Goal: Task Accomplishment & Management: Manage account settings

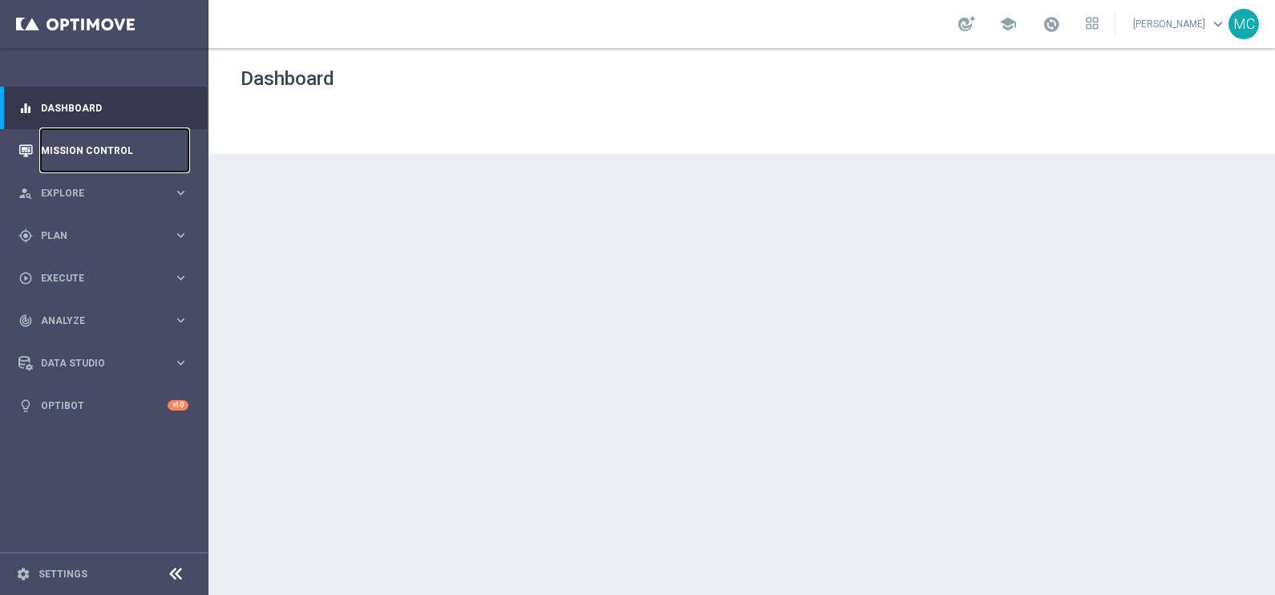
click at [111, 144] on link "Mission Control" at bounding box center [115, 150] width 148 height 42
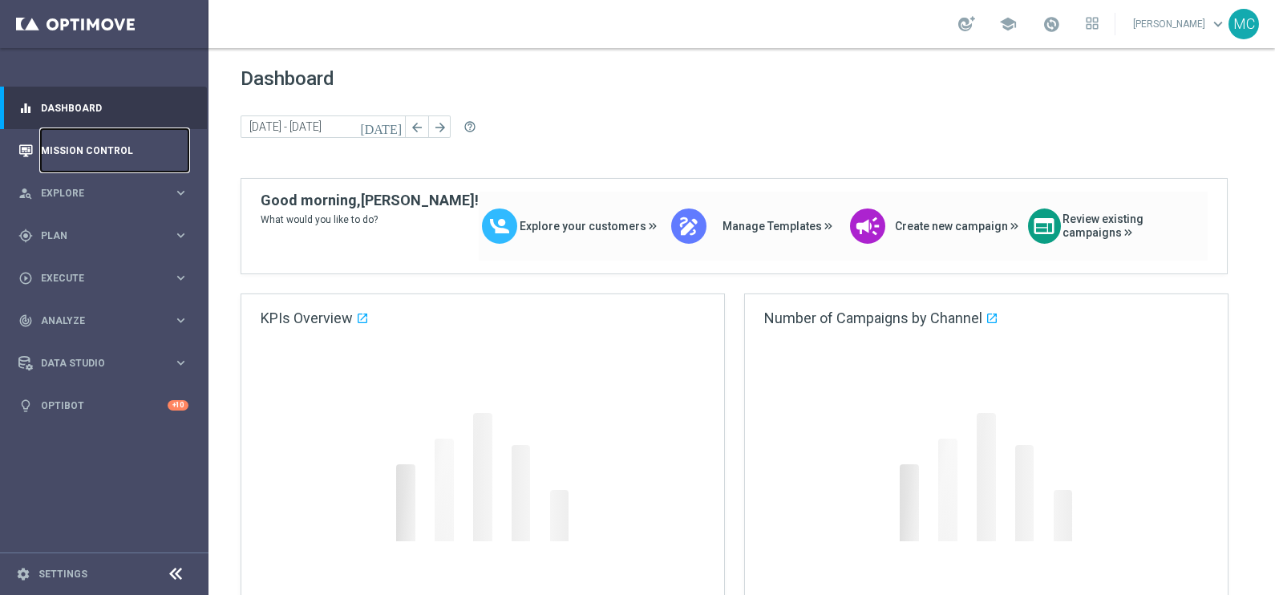
click at [90, 160] on link "Mission Control" at bounding box center [115, 150] width 148 height 42
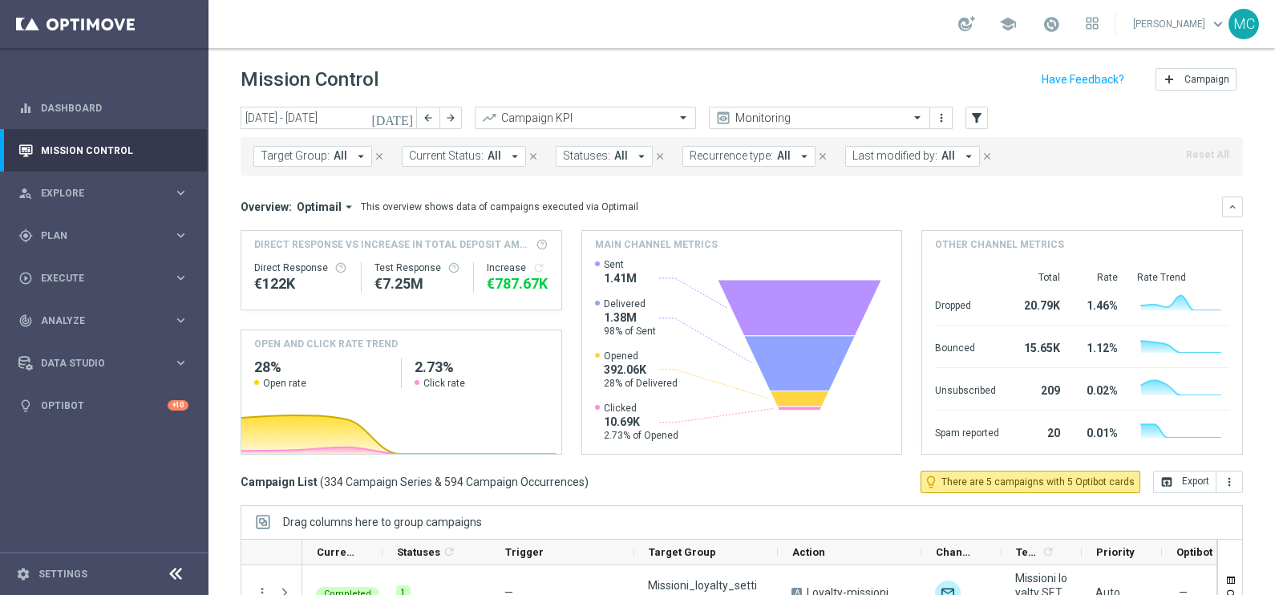
click at [889, 159] on span "Last modified by:" at bounding box center [894, 156] width 85 height 14
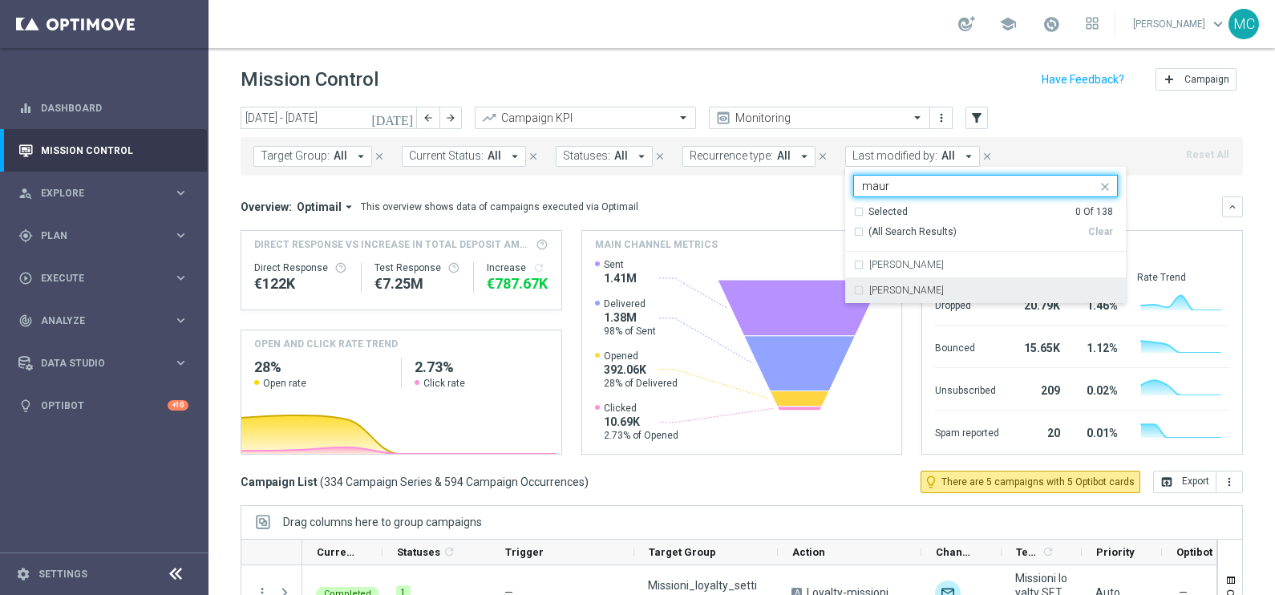
click at [889, 287] on label "[PERSON_NAME]" at bounding box center [906, 290] width 75 height 10
type input "maur"
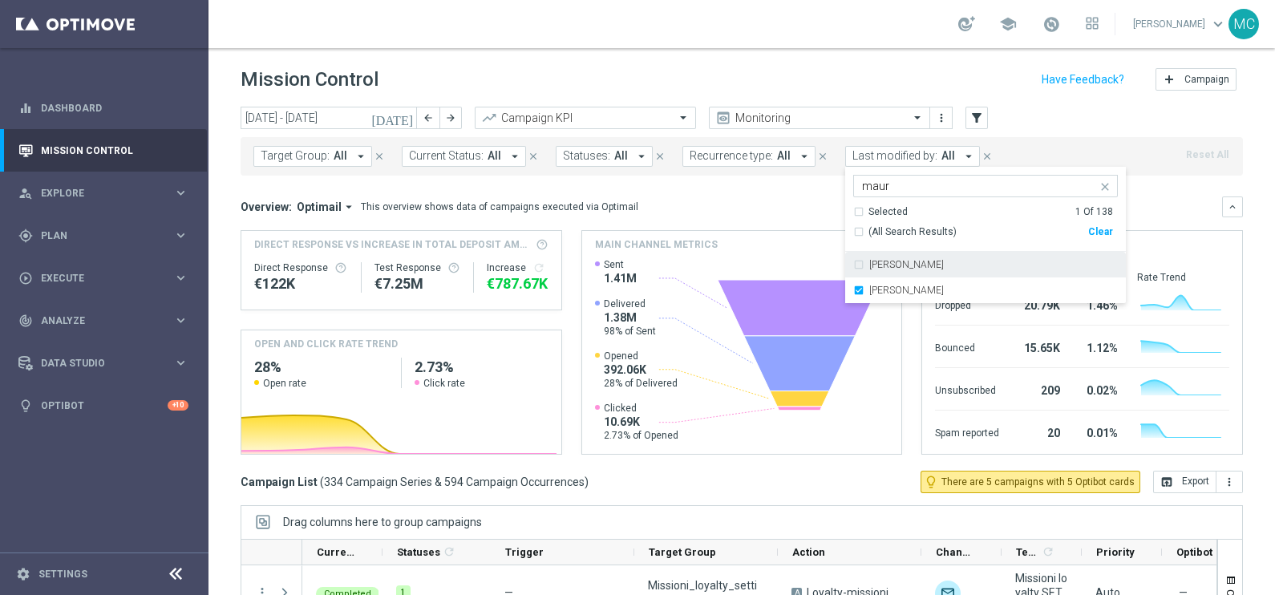
click at [884, 63] on header "Mission Control add Campaign" at bounding box center [741, 77] width 1066 height 59
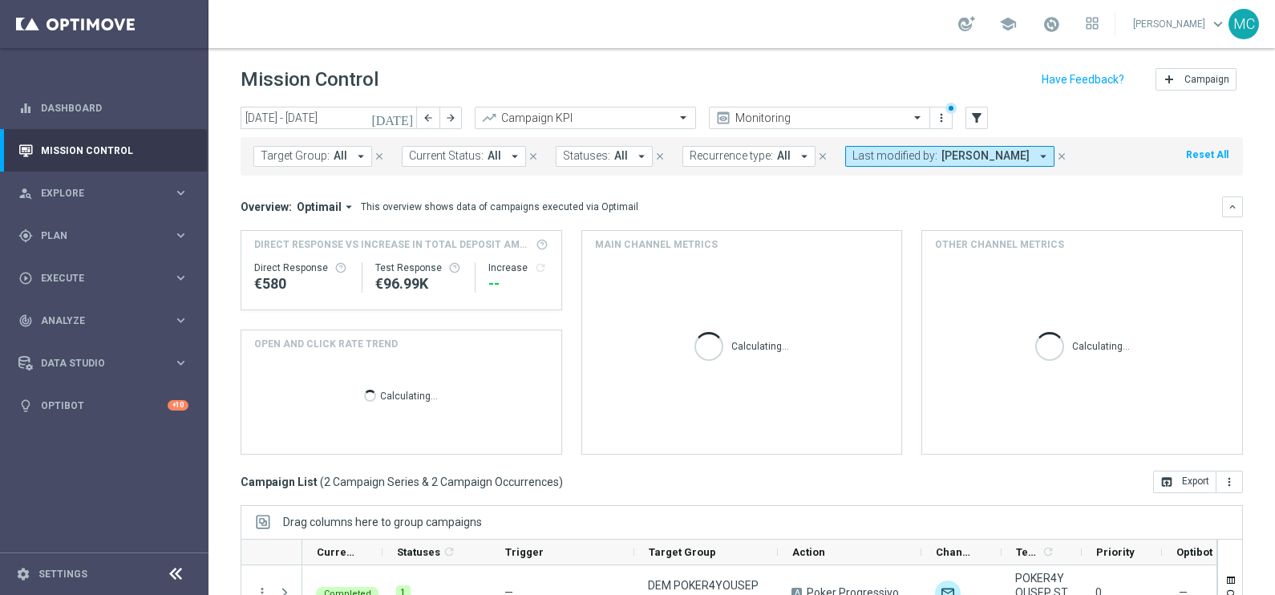
click at [406, 118] on icon "[DATE]" at bounding box center [392, 118] width 43 height 14
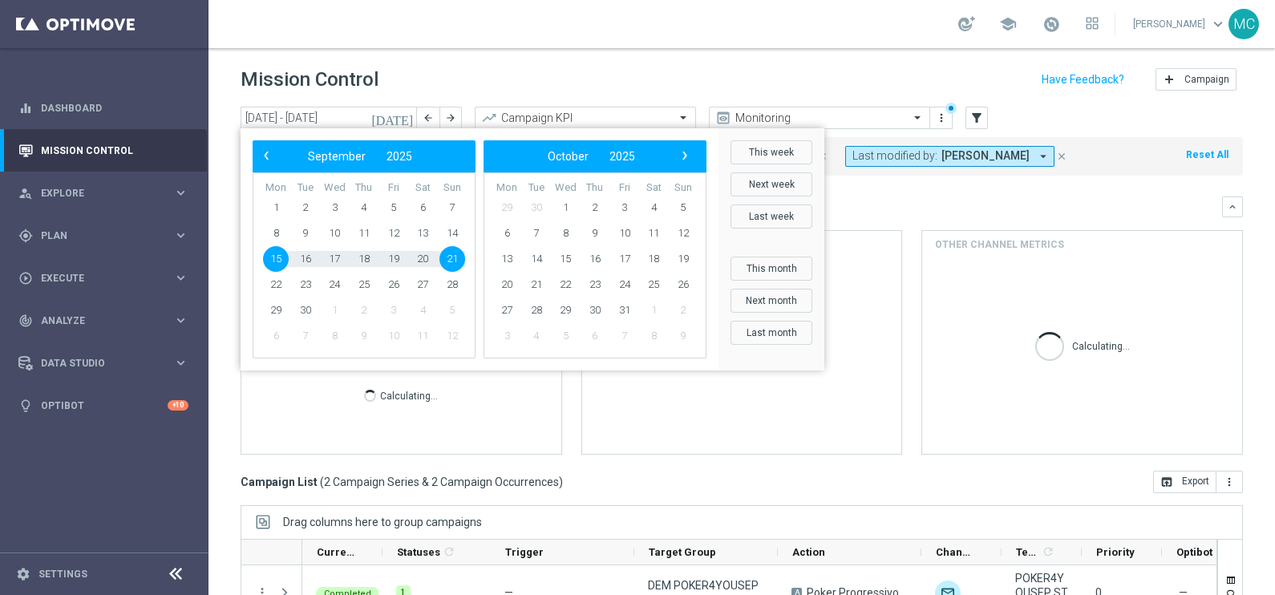
click at [273, 256] on span "15" at bounding box center [276, 259] width 26 height 26
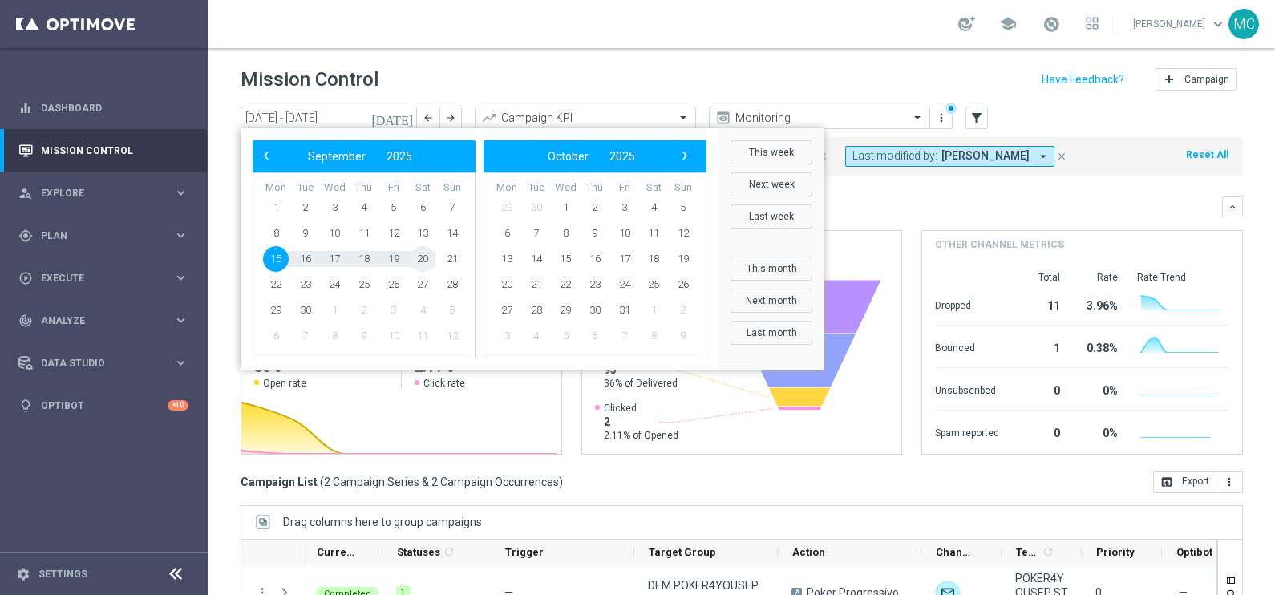
click at [427, 261] on span "20" at bounding box center [423, 259] width 26 height 26
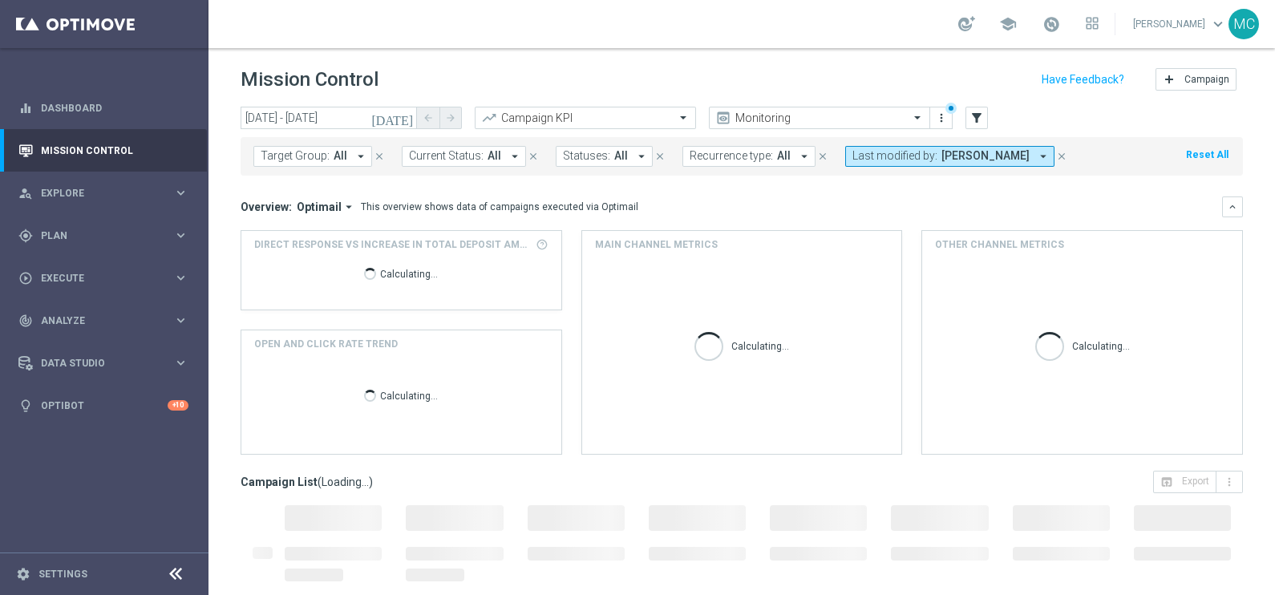
type input "[DATE] - [DATE]"
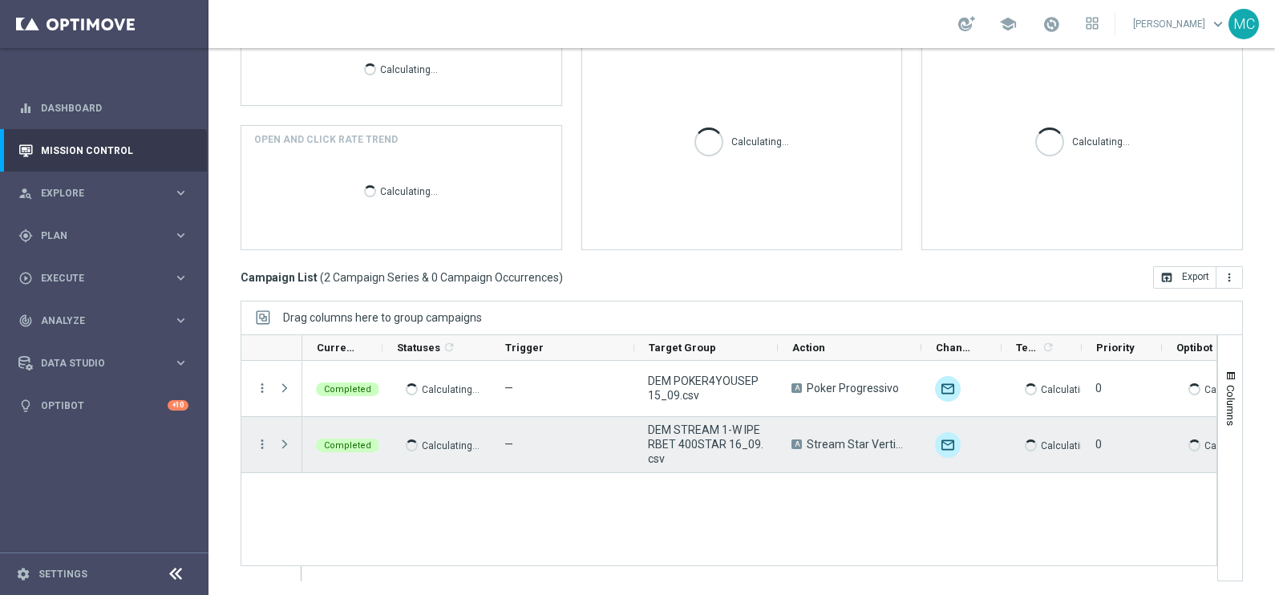
scroll to position [205, 0]
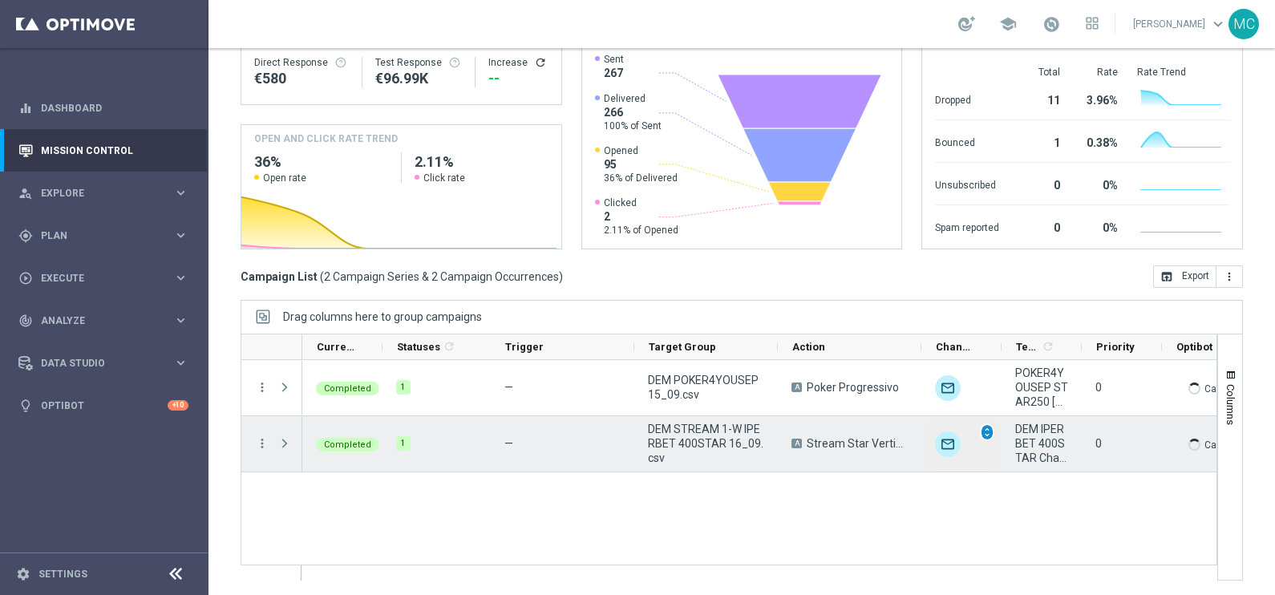
click at [984, 434] on span "unfold_more" at bounding box center [986, 432] width 11 height 11
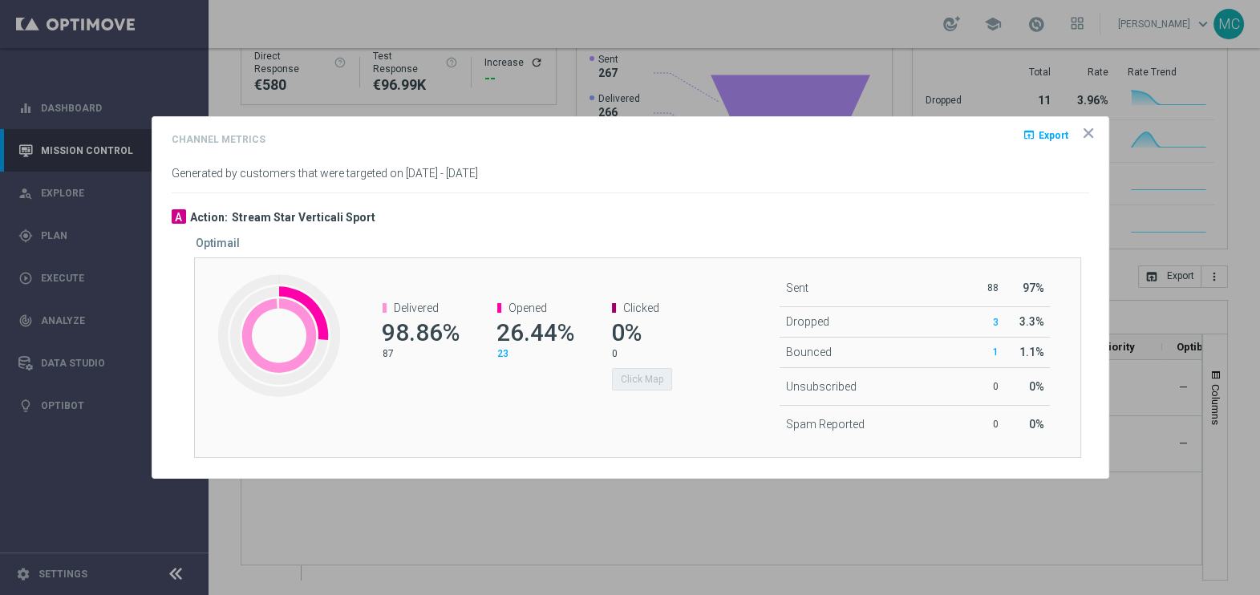
click at [1091, 137] on icon "icon" at bounding box center [1088, 133] width 8 height 8
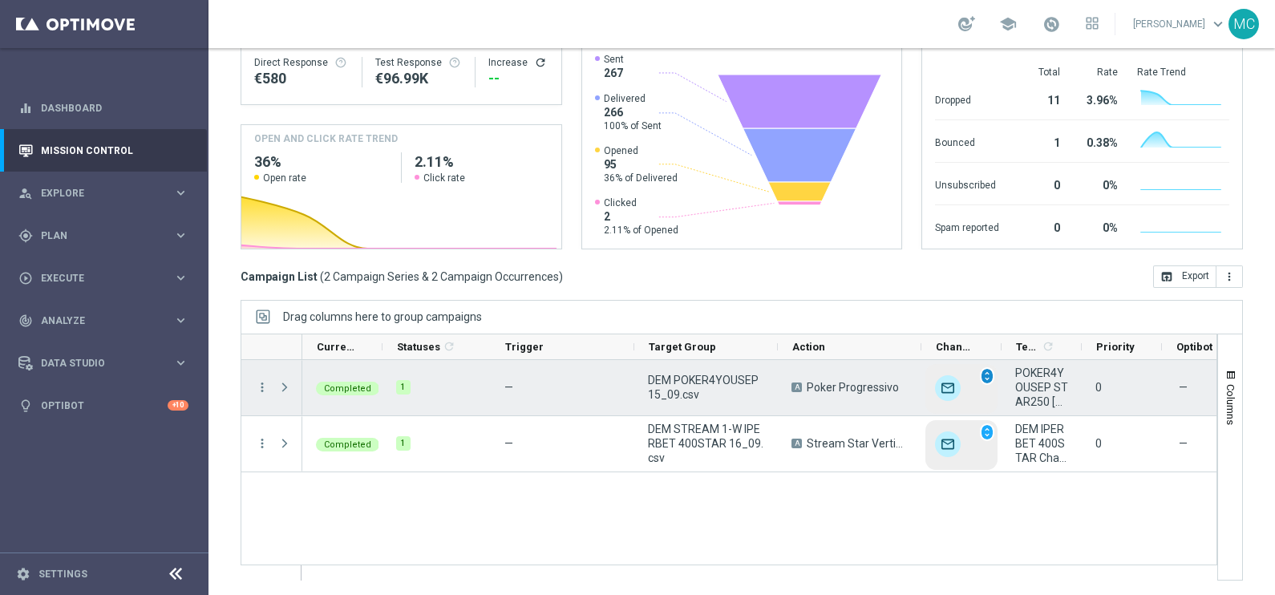
click at [985, 376] on span "unfold_more" at bounding box center [986, 375] width 11 height 11
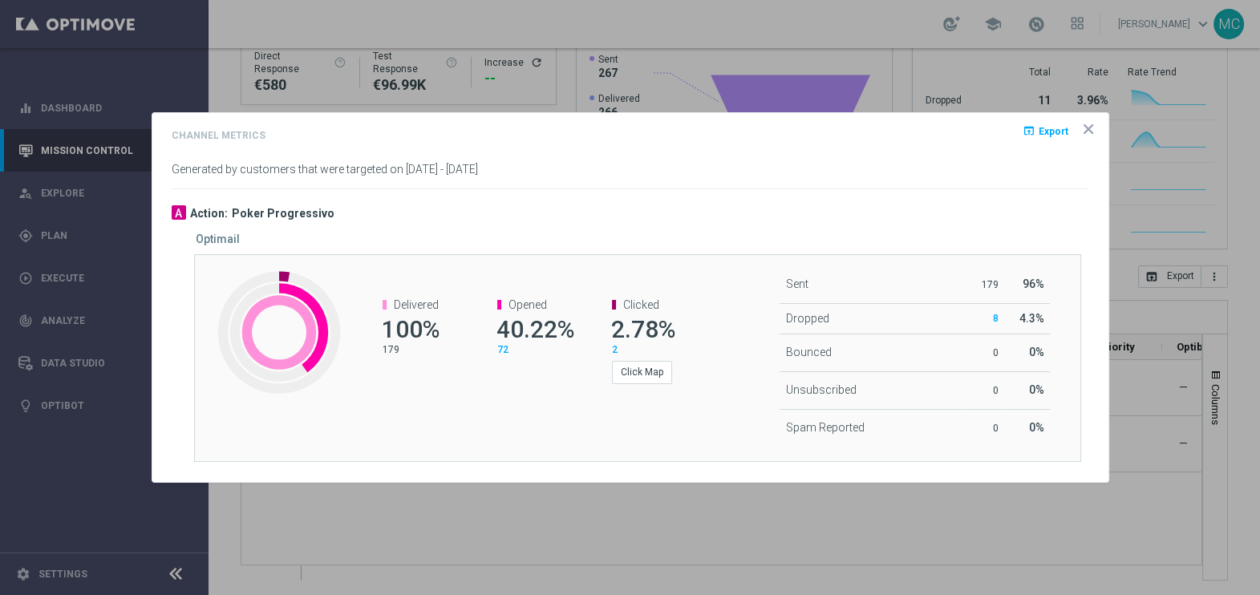
click at [1084, 127] on icon "icon" at bounding box center [1088, 129] width 8 height 8
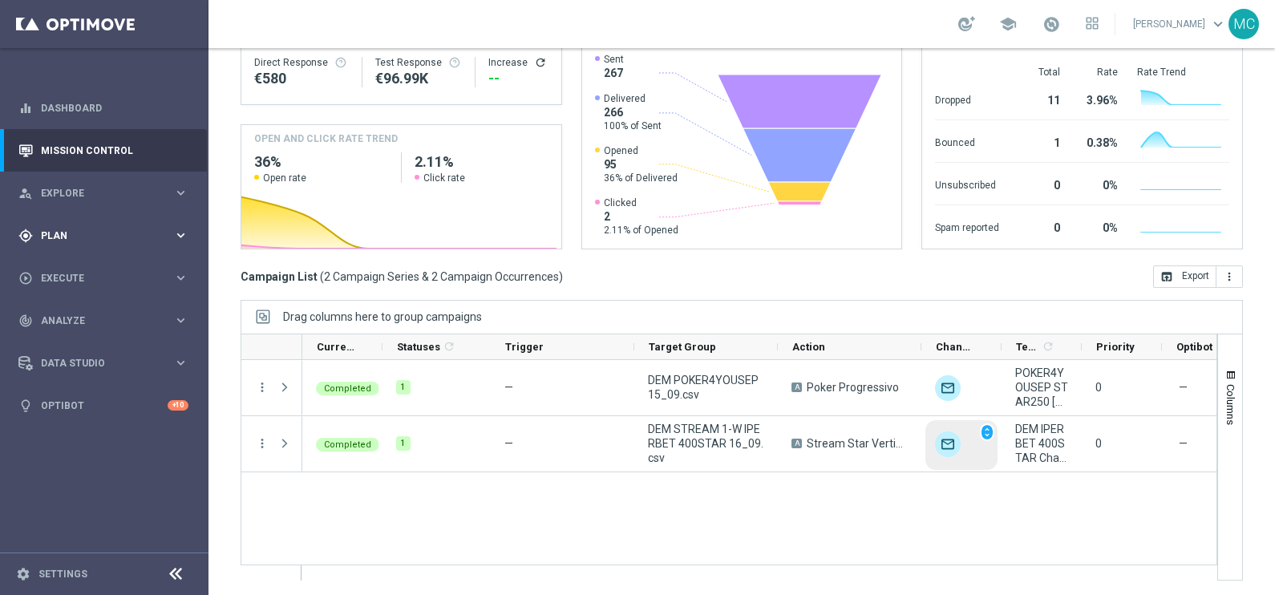
click at [186, 237] on icon "keyboard_arrow_right" at bounding box center [180, 235] width 15 height 15
click at [99, 316] on span "Templates" at bounding box center [99, 317] width 115 height 10
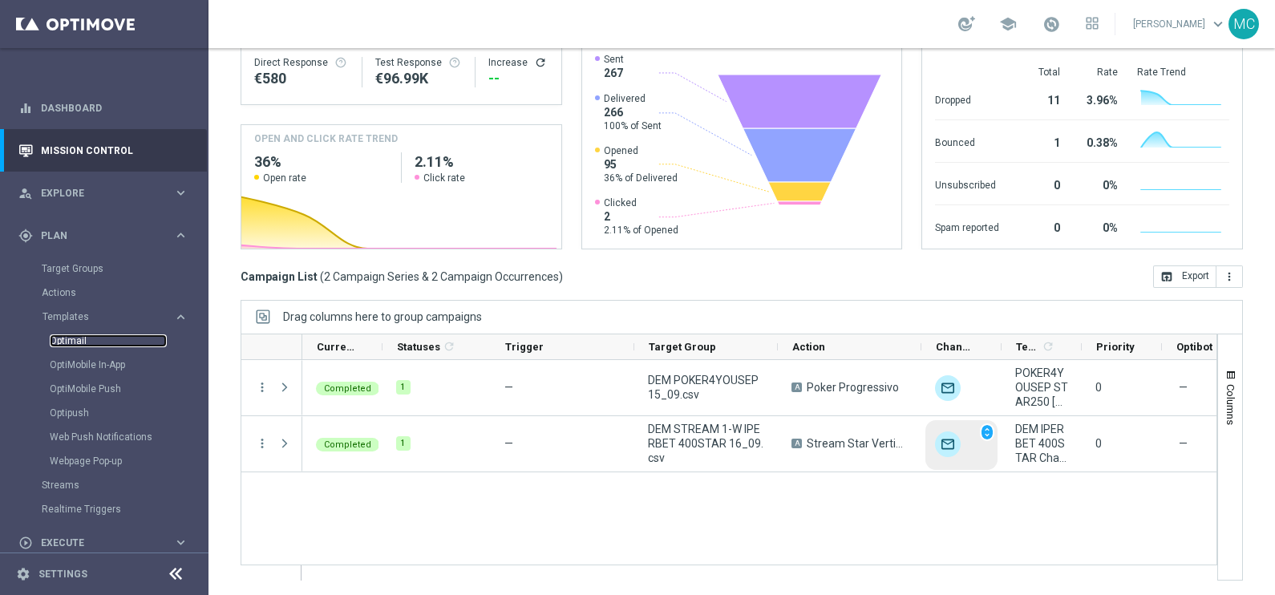
click at [102, 334] on link "Optimail" at bounding box center [108, 340] width 117 height 13
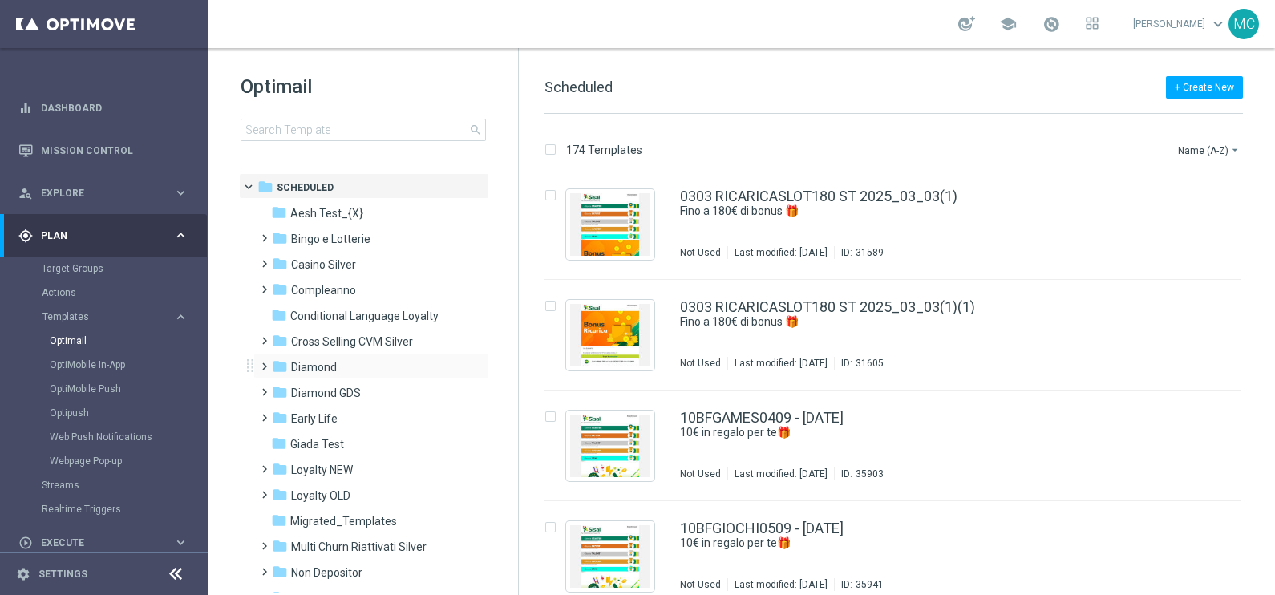
click at [260, 362] on span at bounding box center [260, 359] width 7 height 6
click at [275, 414] on span at bounding box center [276, 410] width 7 height 6
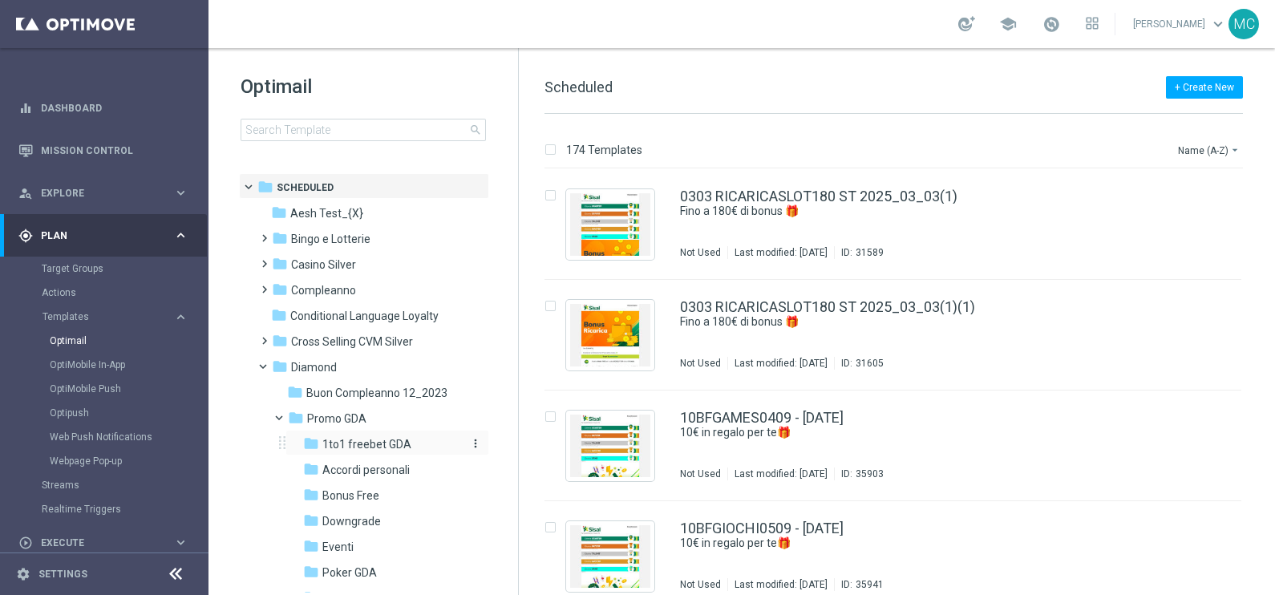
click at [342, 449] on span "1to1 freebet GDA" at bounding box center [366, 444] width 89 height 14
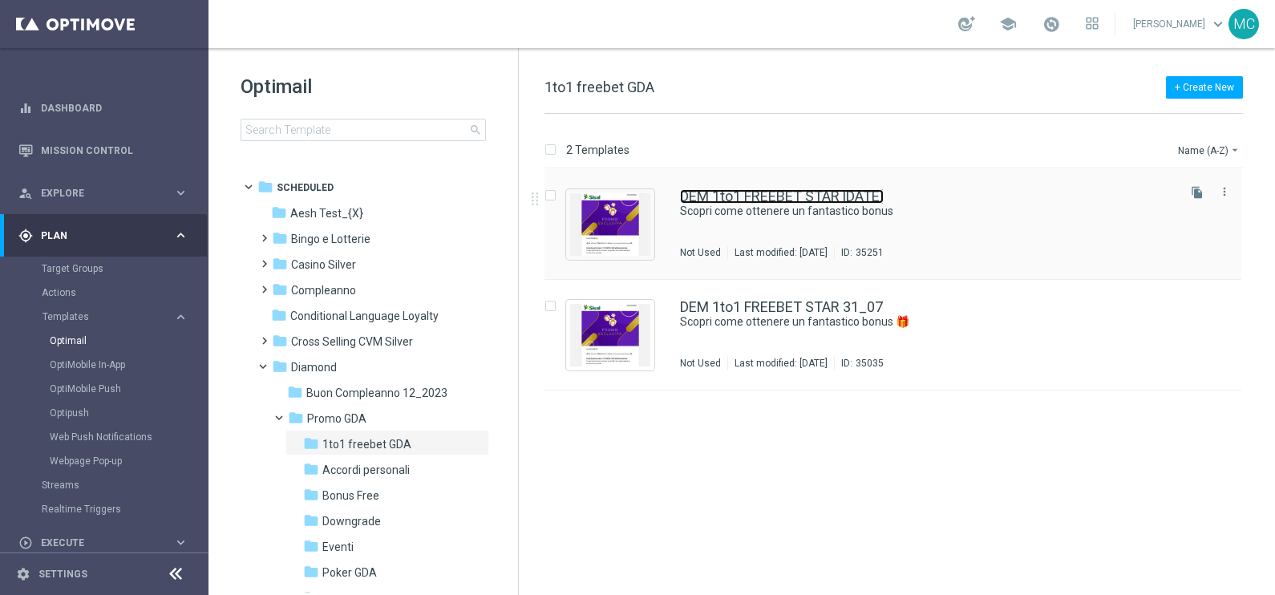
click at [787, 200] on link "DEM 1to1 FREEBET STAR [DATE]" at bounding box center [782, 196] width 204 height 14
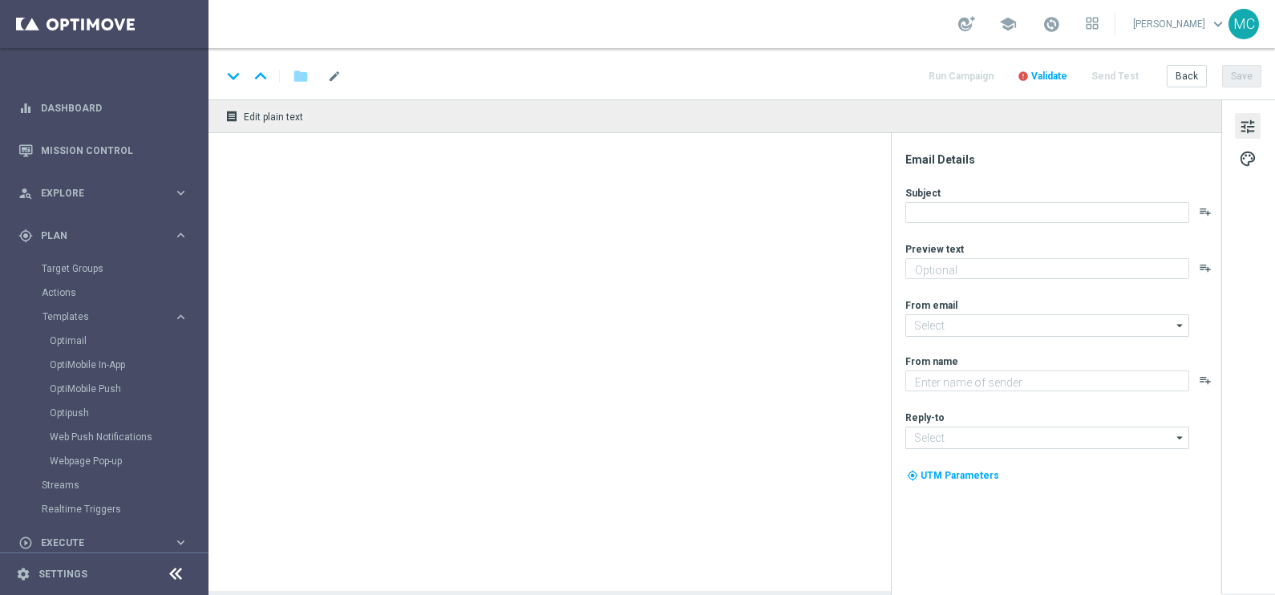
type textarea "Super promo per te"
type input "[EMAIL_ADDRESS][DOMAIN_NAME]"
type textarea "Sisal"
type input "[EMAIL_ADDRESS][DOMAIN_NAME]"
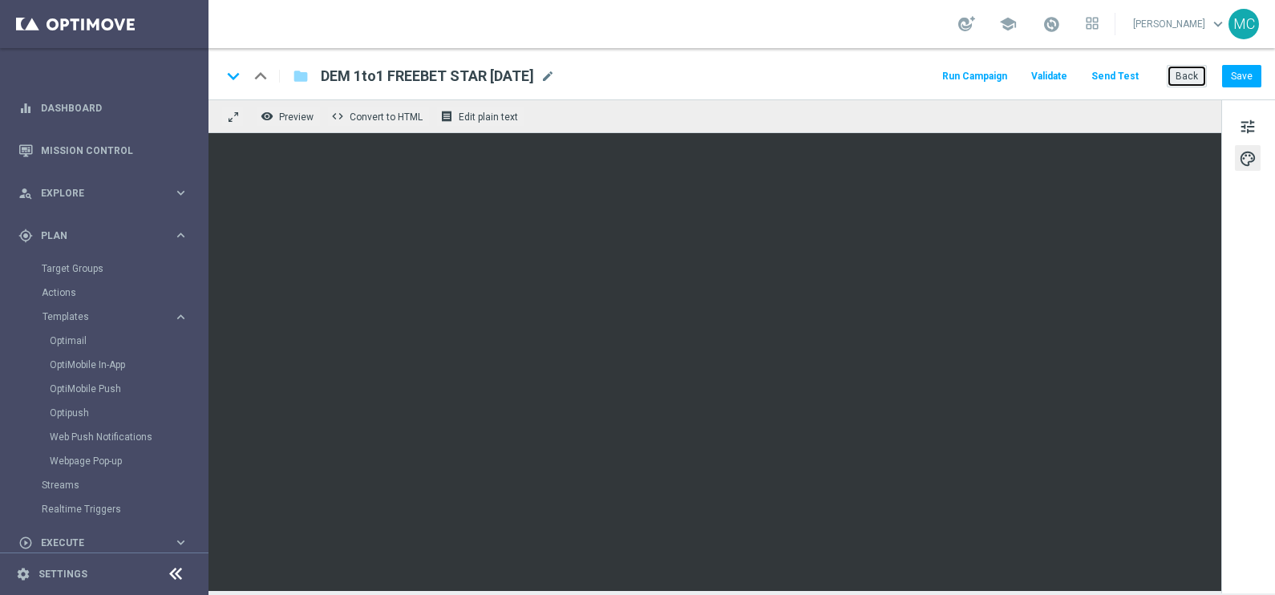
click at [1191, 71] on button "Back" at bounding box center [1187, 76] width 40 height 22
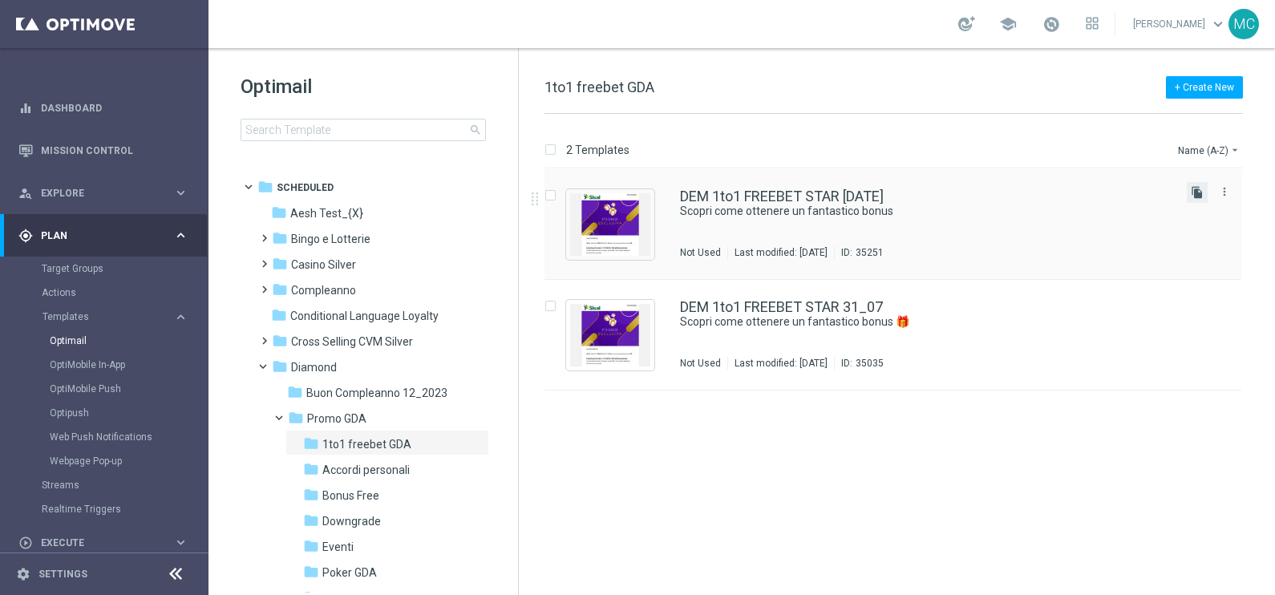
click at [1198, 194] on icon "file_copy" at bounding box center [1197, 192] width 13 height 13
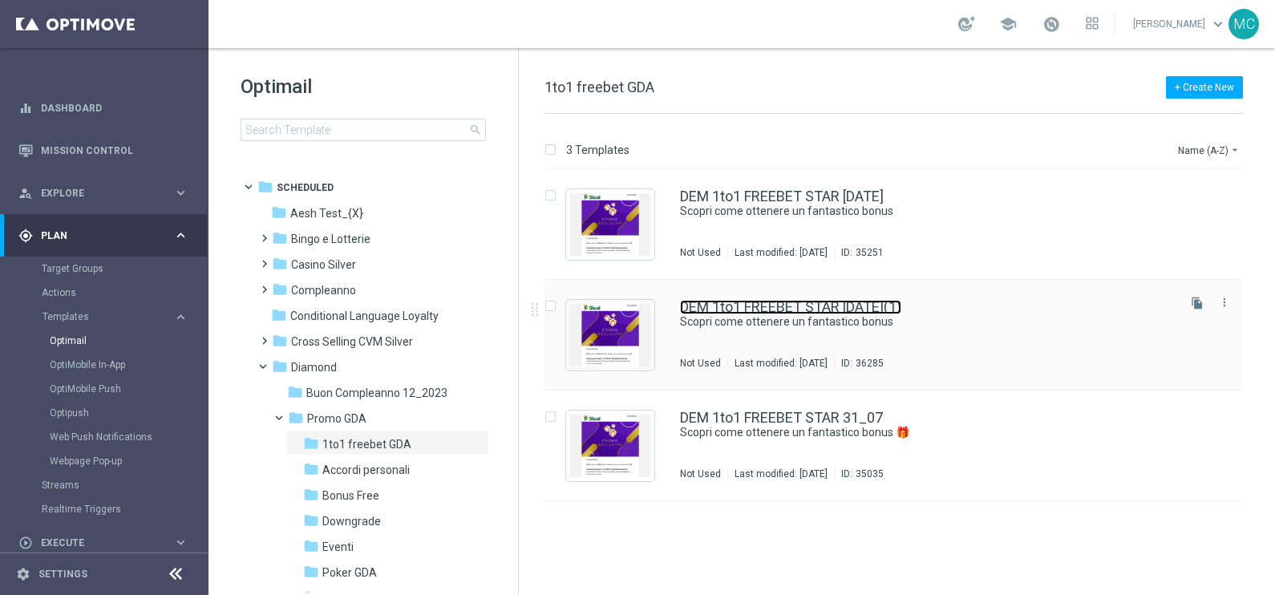
click at [782, 306] on link "DEM 1to1 FREEBET STAR [DATE](1)" at bounding box center [790, 307] width 221 height 14
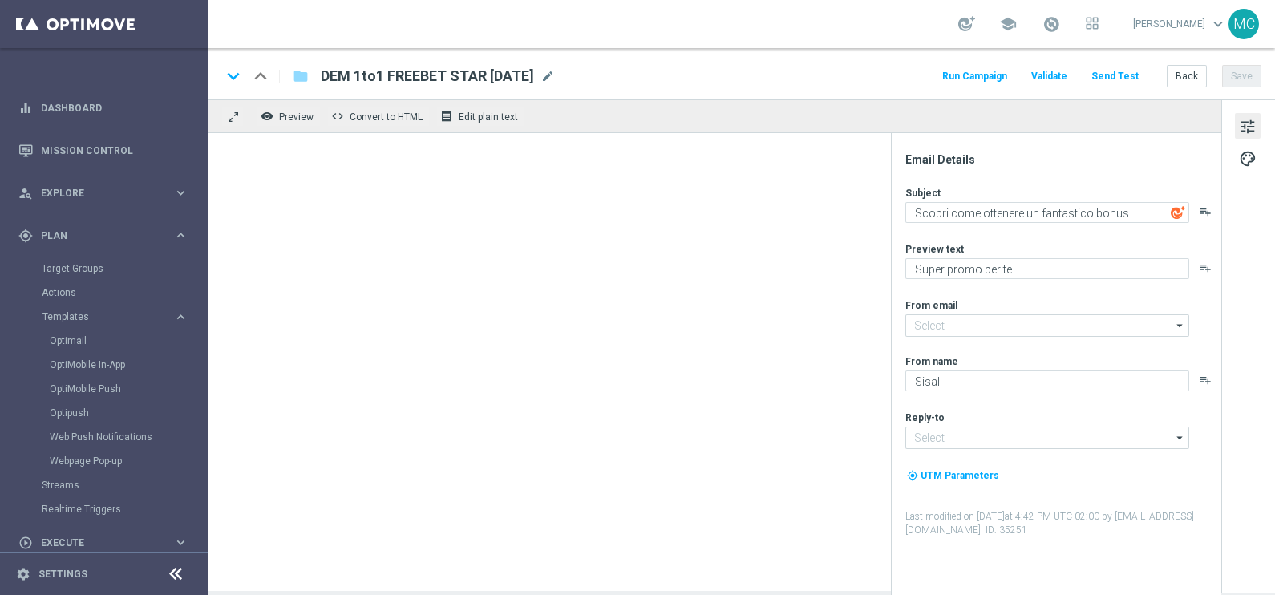
type input "[EMAIL_ADDRESS][DOMAIN_NAME]"
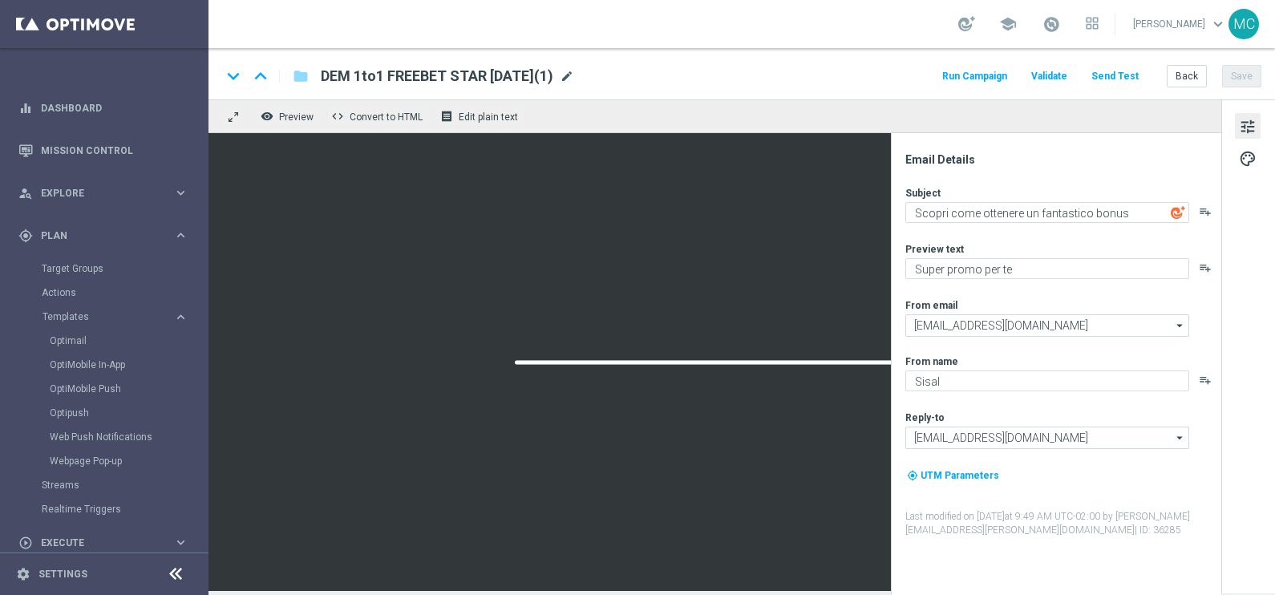
click at [574, 76] on span "mode_edit" at bounding box center [567, 76] width 14 height 14
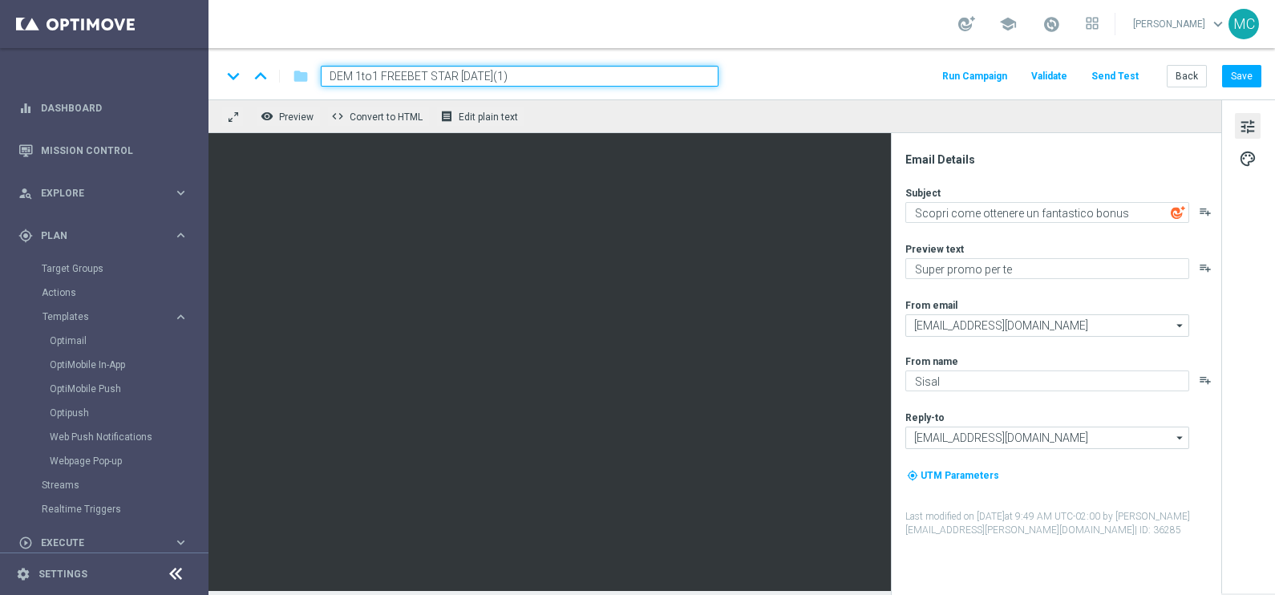
drag, startPoint x: 486, startPoint y: 74, endPoint x: 460, endPoint y: 72, distance: 25.7
click at [460, 72] on input "DEM 1to1 FREEBET STAR [DATE](1)" at bounding box center [520, 76] width 398 height 21
click at [545, 73] on input "DEM 1to1 FREEBET STAR [DATE](1)" at bounding box center [520, 76] width 398 height 21
type input "DEM 1to1 FREEBET STAR [DATE]"
click at [1249, 72] on button "Save" at bounding box center [1241, 76] width 39 height 22
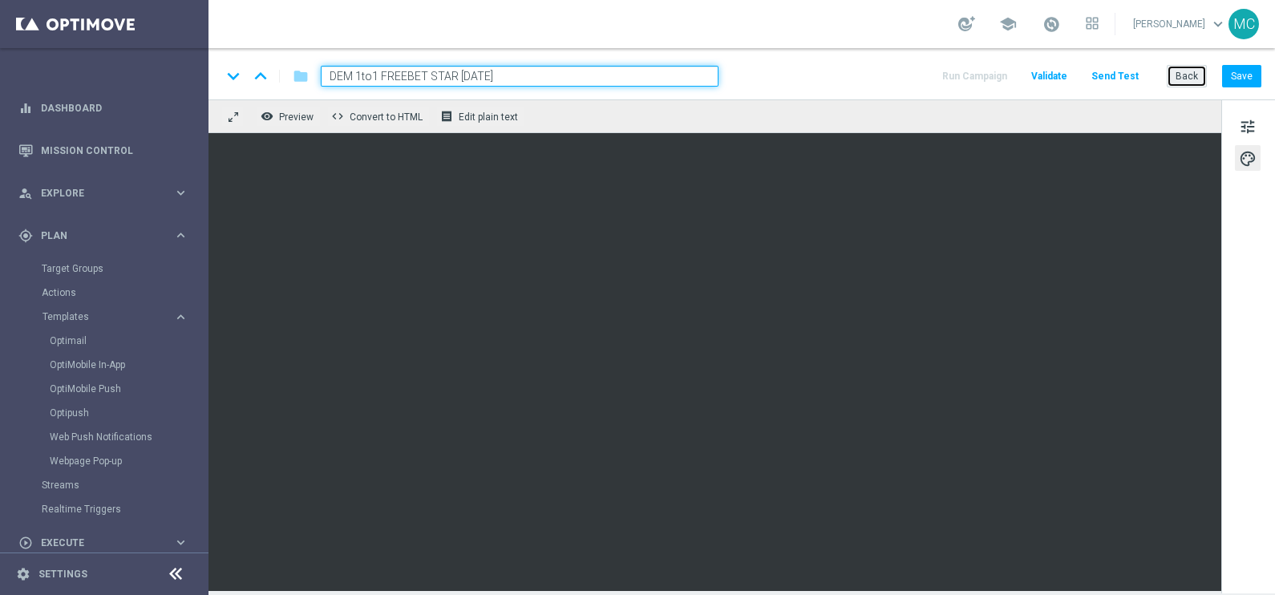
click at [1184, 80] on button "Back" at bounding box center [1187, 76] width 40 height 22
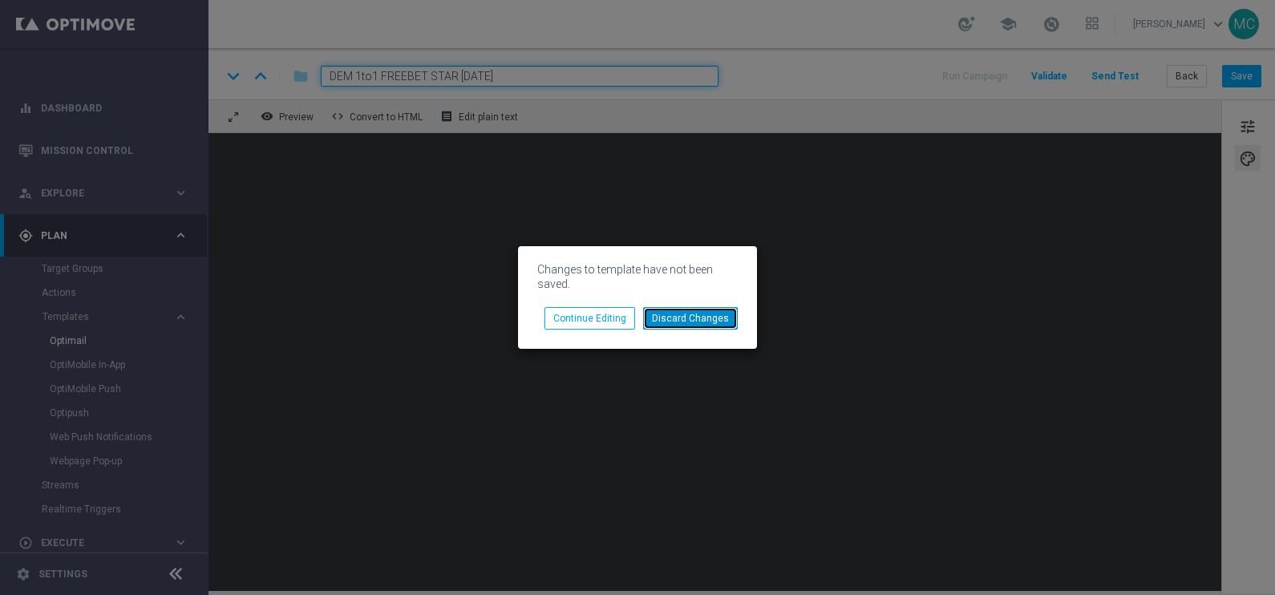
drag, startPoint x: 698, startPoint y: 322, endPoint x: 916, endPoint y: 249, distance: 229.7
click at [698, 322] on button "Discard Changes" at bounding box center [690, 318] width 95 height 22
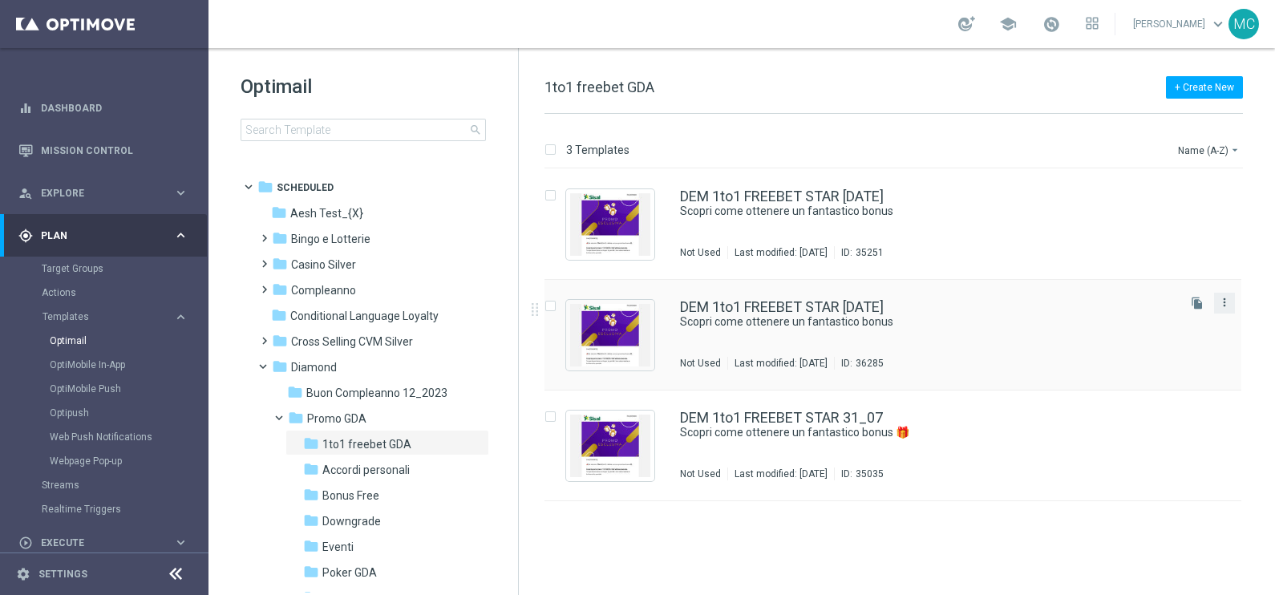
click at [1220, 304] on icon "more_vert" at bounding box center [1224, 302] width 13 height 13
click at [1112, 365] on span "Delete" at bounding box center [1127, 363] width 30 height 11
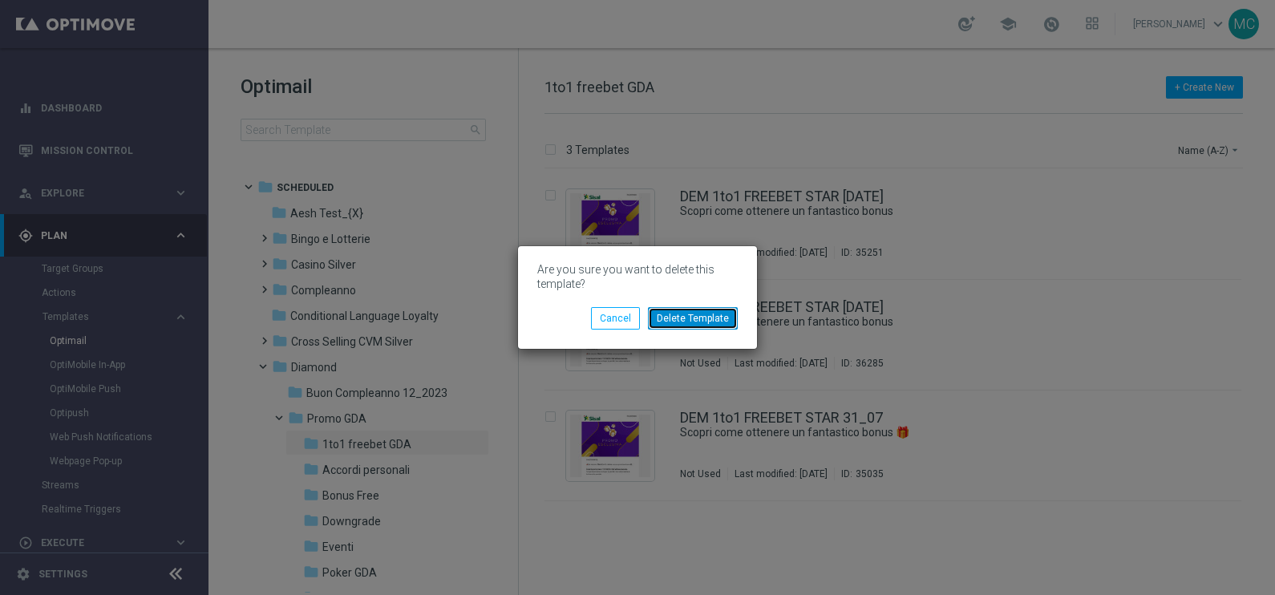
click at [682, 313] on button "Delete Template" at bounding box center [693, 318] width 90 height 22
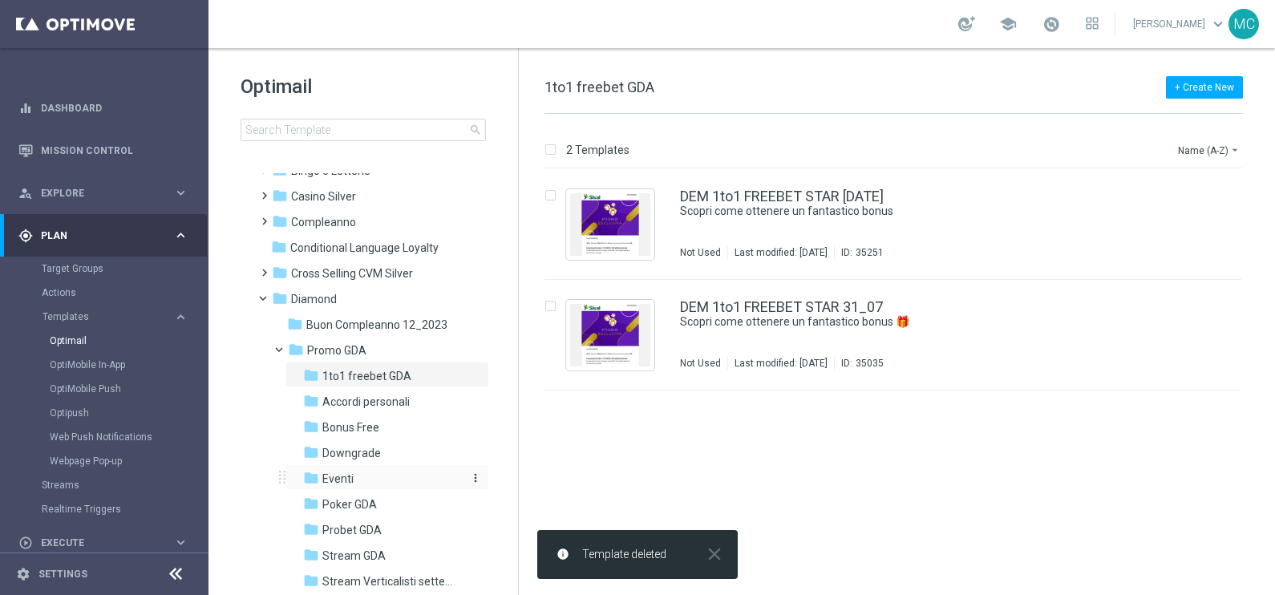
scroll to position [99, 0]
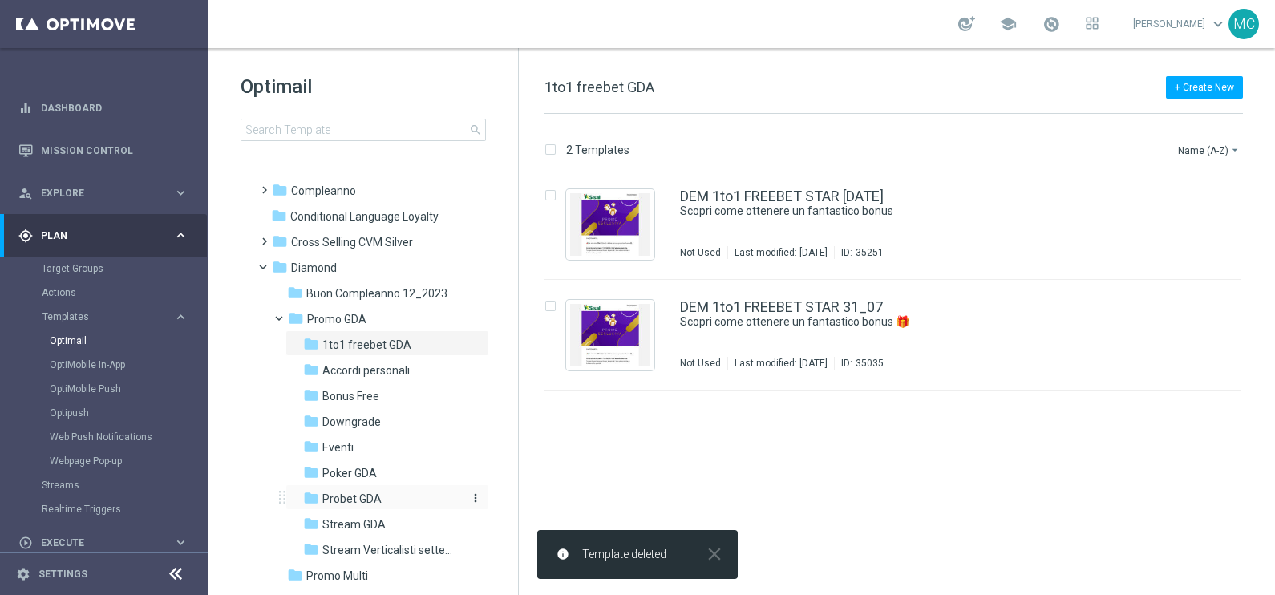
click at [343, 496] on span "Probet GDA" at bounding box center [351, 499] width 59 height 14
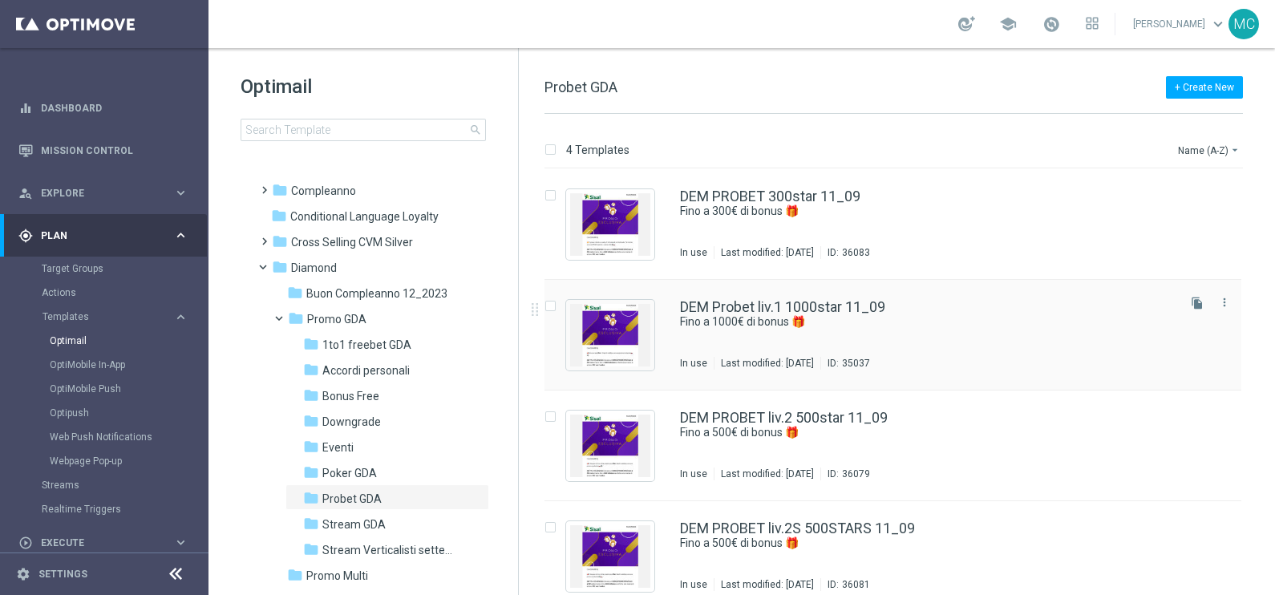
scroll to position [16, 0]
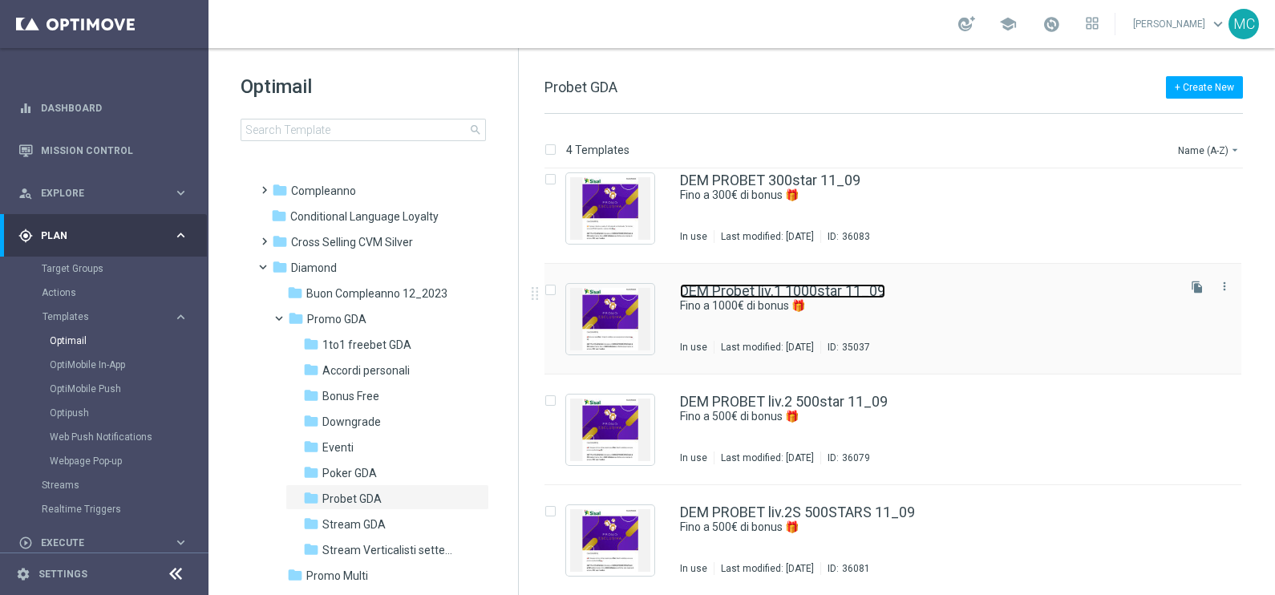
click at [823, 289] on link "DEM Probet liv.1 1000star 11_09" at bounding box center [782, 291] width 205 height 14
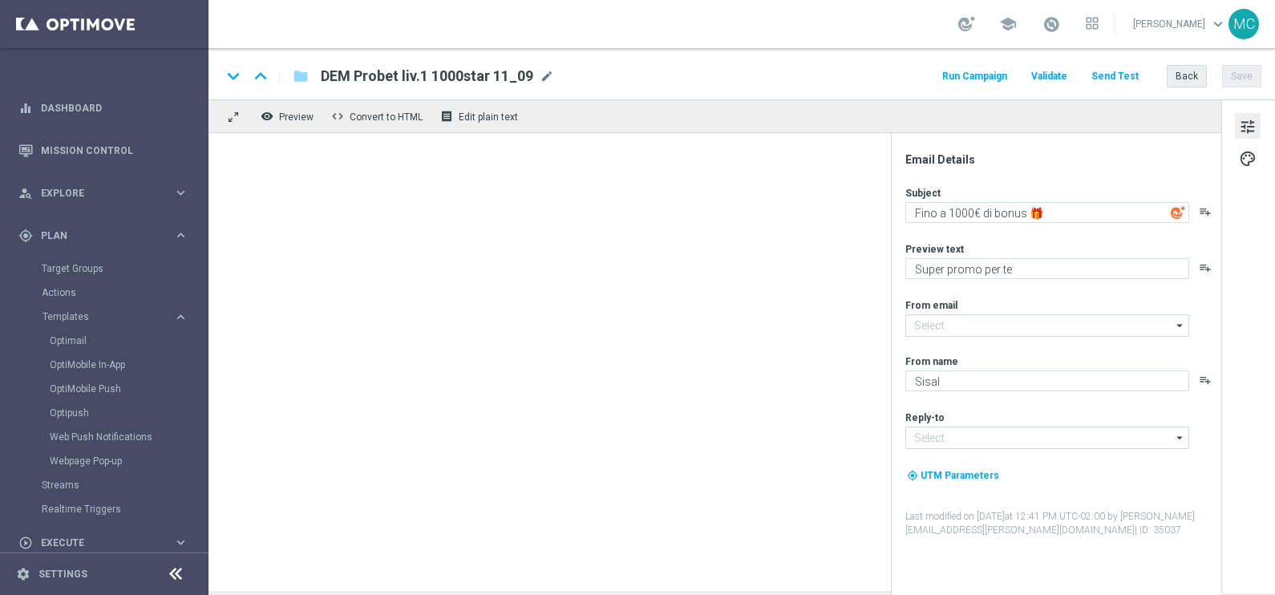
type input "[EMAIL_ADDRESS][DOMAIN_NAME]"
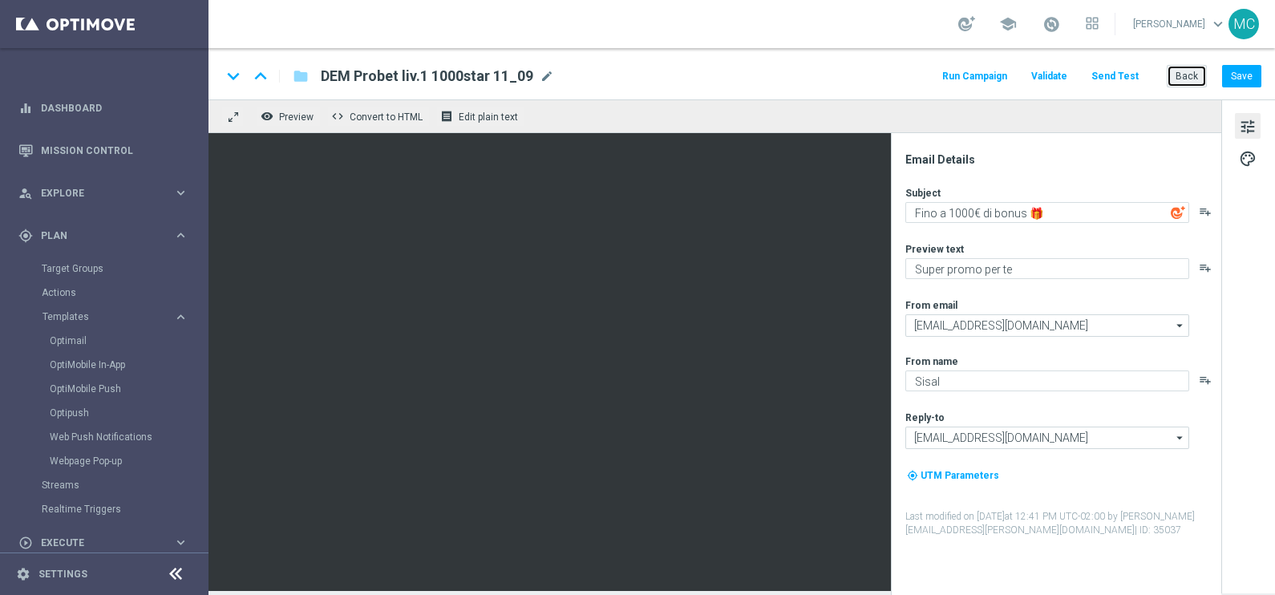
click at [1191, 80] on button "Back" at bounding box center [1187, 76] width 40 height 22
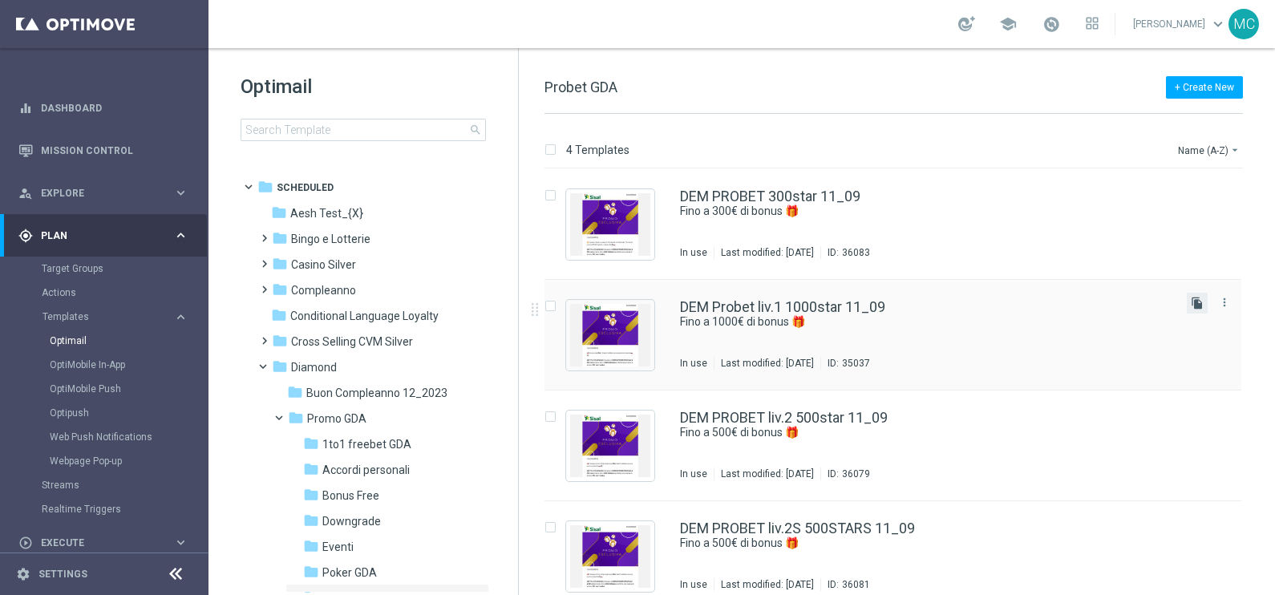
click at [1196, 301] on icon "file_copy" at bounding box center [1197, 303] width 13 height 13
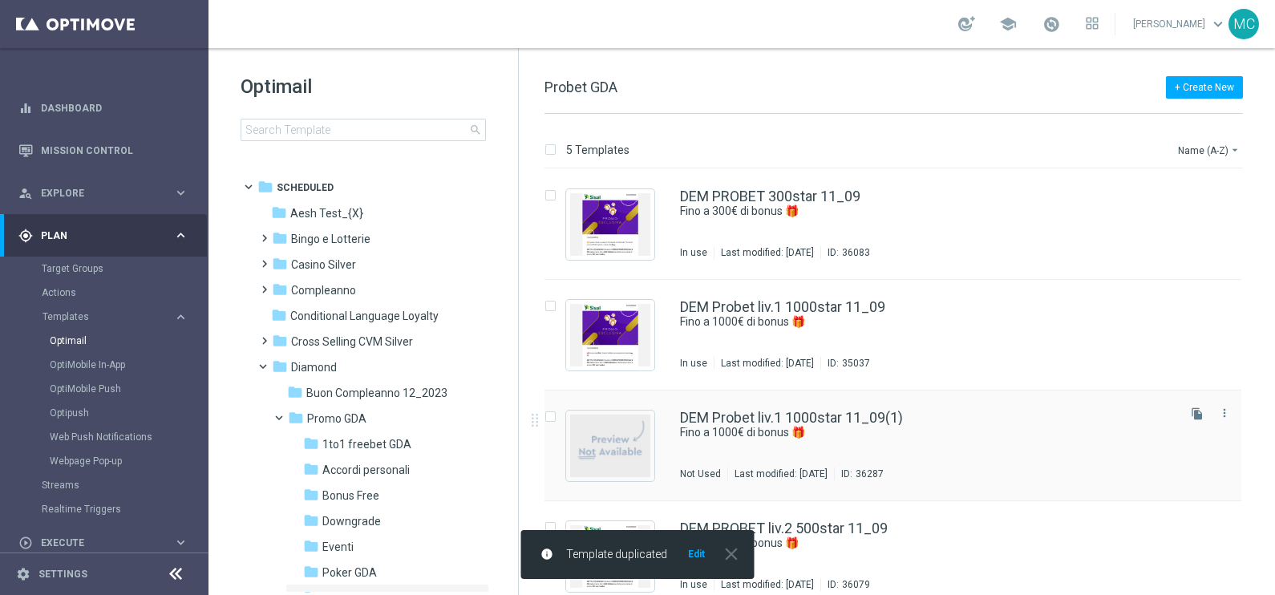
scroll to position [99, 0]
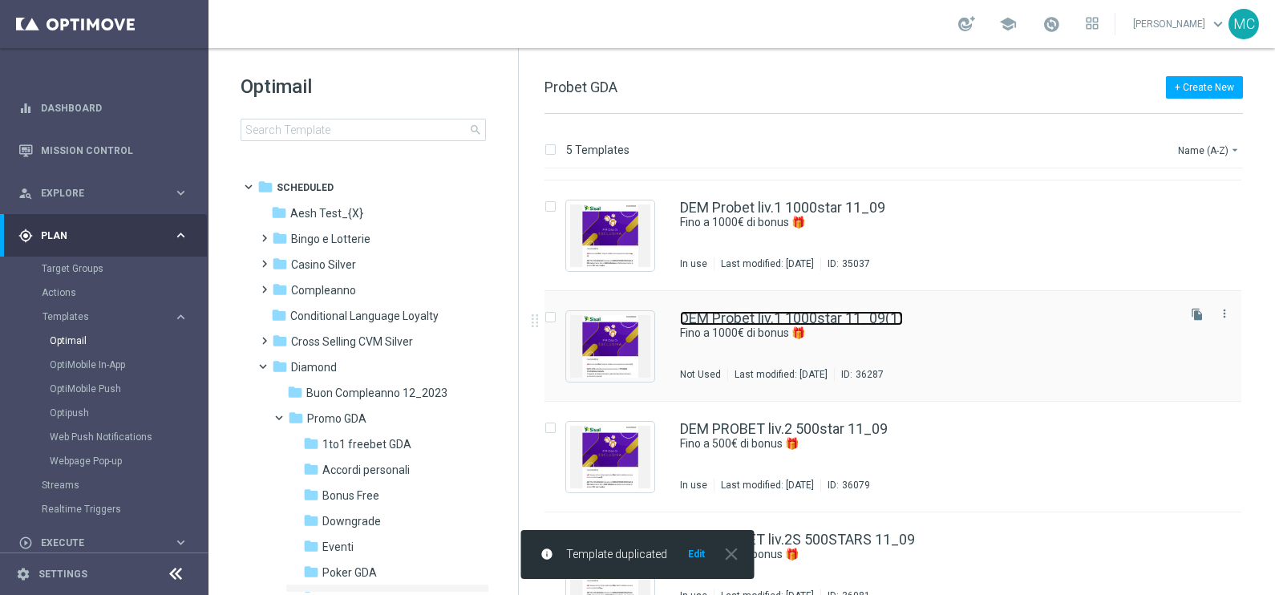
click at [854, 318] on link "DEM Probet liv.1 1000star 11_09(1)" at bounding box center [791, 318] width 223 height 14
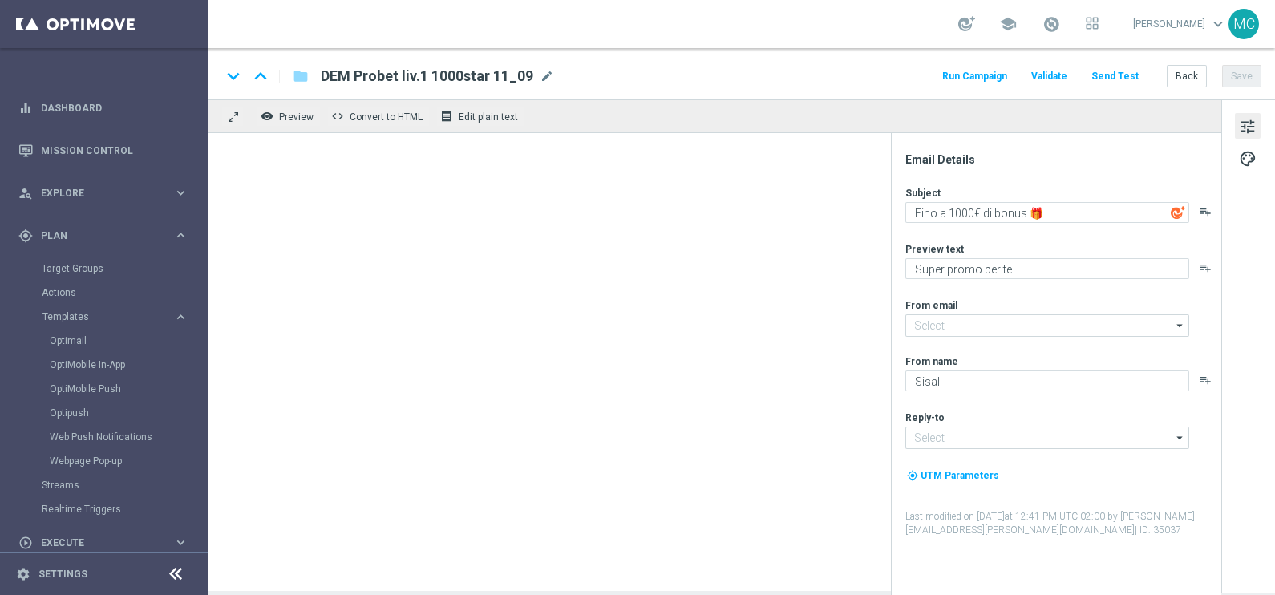
type input "DEM Probet liv.1 1000star 11_09(1)"
type input "[EMAIL_ADDRESS][DOMAIN_NAME]"
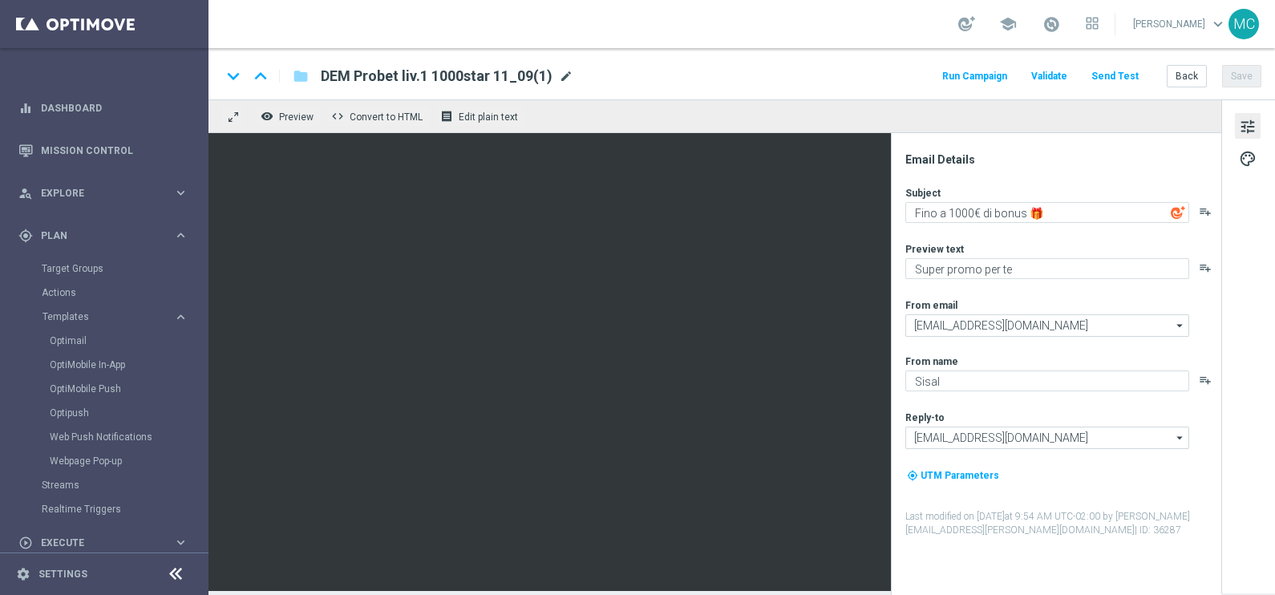
click at [560, 76] on span "mode_edit" at bounding box center [566, 76] width 14 height 14
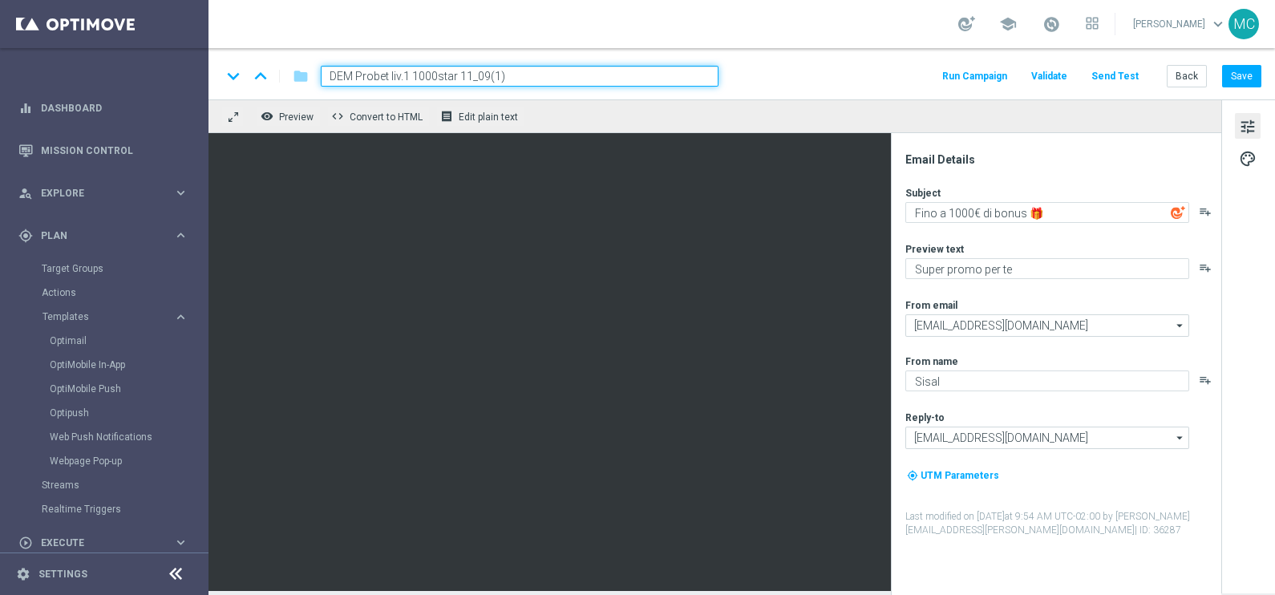
drag, startPoint x: 505, startPoint y: 72, endPoint x: 358, endPoint y: 78, distance: 147.6
click at [358, 78] on input "DEM Probet liv.1 1000star 11_09(1)" at bounding box center [520, 76] width 398 height 21
type input "DEM 1to1 FREEBET STAR [DATE]"
click at [1234, 76] on button "Save" at bounding box center [1241, 76] width 39 height 22
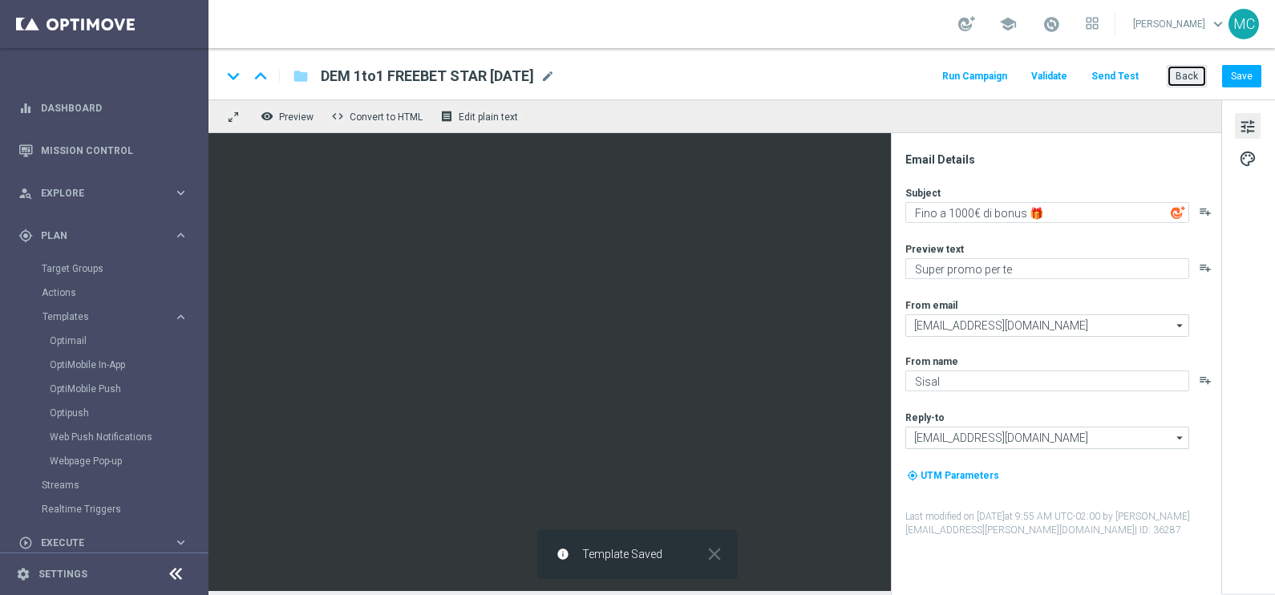
click at [1175, 75] on button "Back" at bounding box center [1187, 76] width 40 height 22
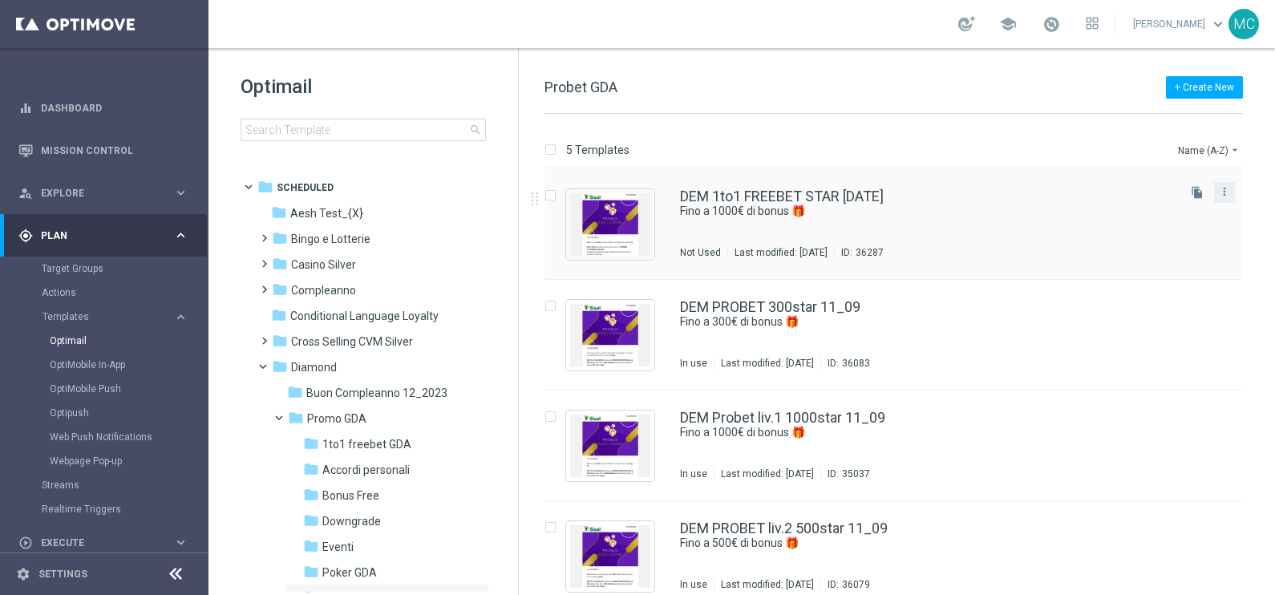
click at [1229, 192] on button "more_vert" at bounding box center [1224, 191] width 16 height 19
click at [1136, 212] on div "Move" at bounding box center [1158, 208] width 97 height 11
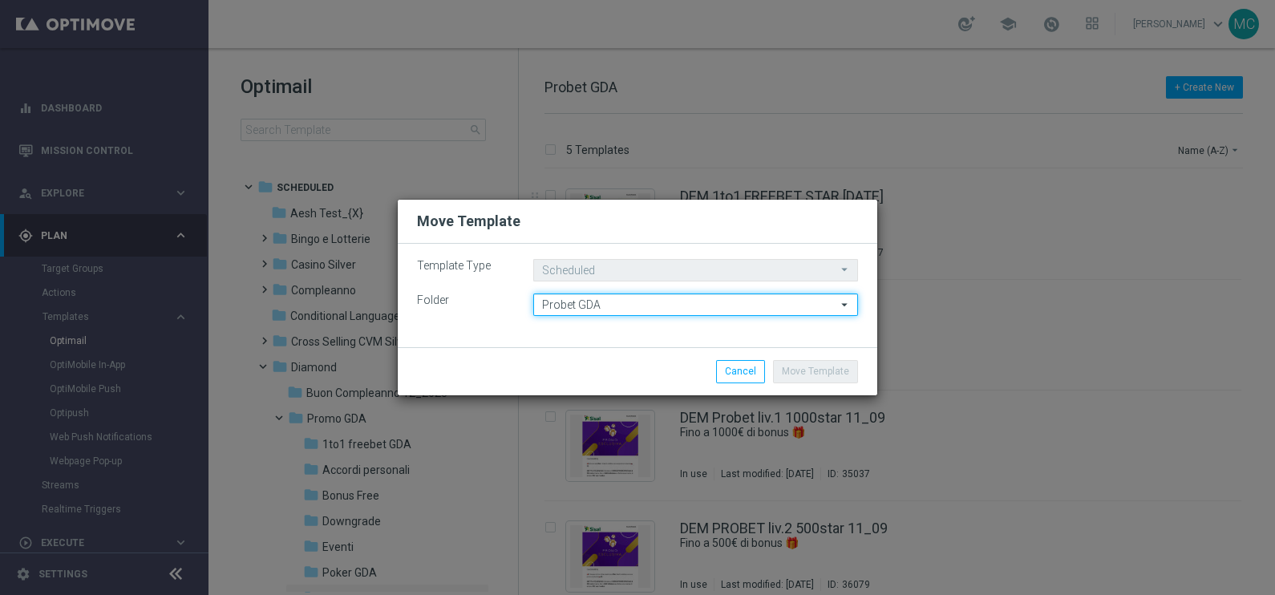
click at [601, 303] on input "Probet GDA" at bounding box center [695, 304] width 325 height 22
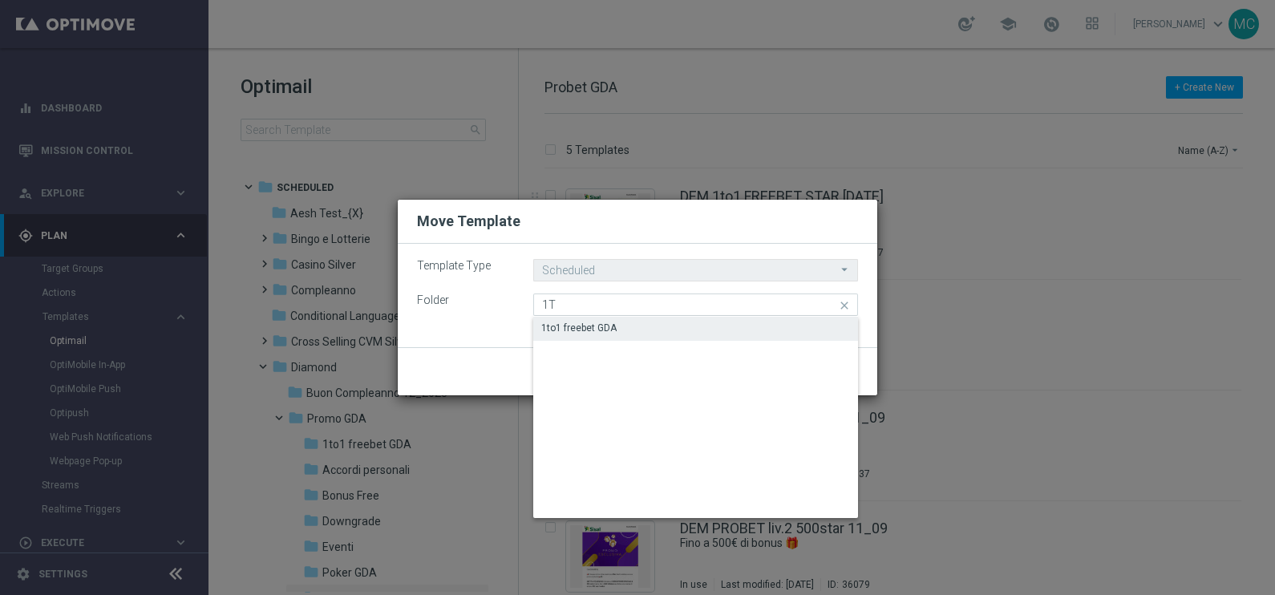
click at [678, 326] on div "1to1 freebet GDA" at bounding box center [695, 328] width 325 height 22
type input "1to1 freebet GDA"
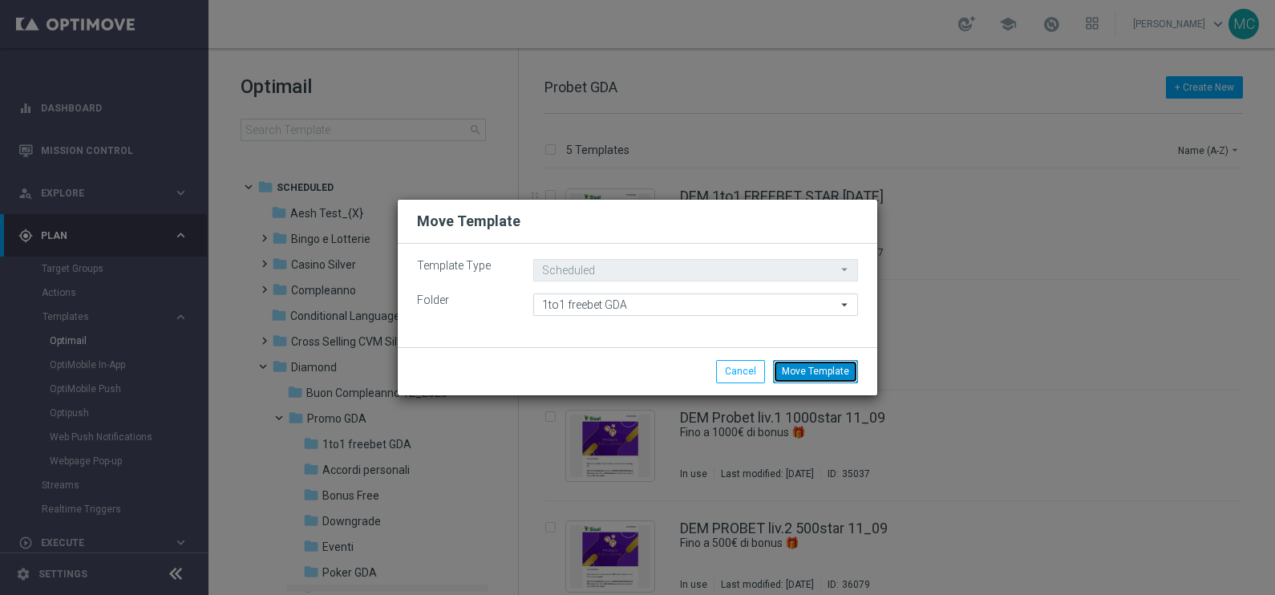
click at [802, 366] on button "Move Template" at bounding box center [815, 371] width 85 height 22
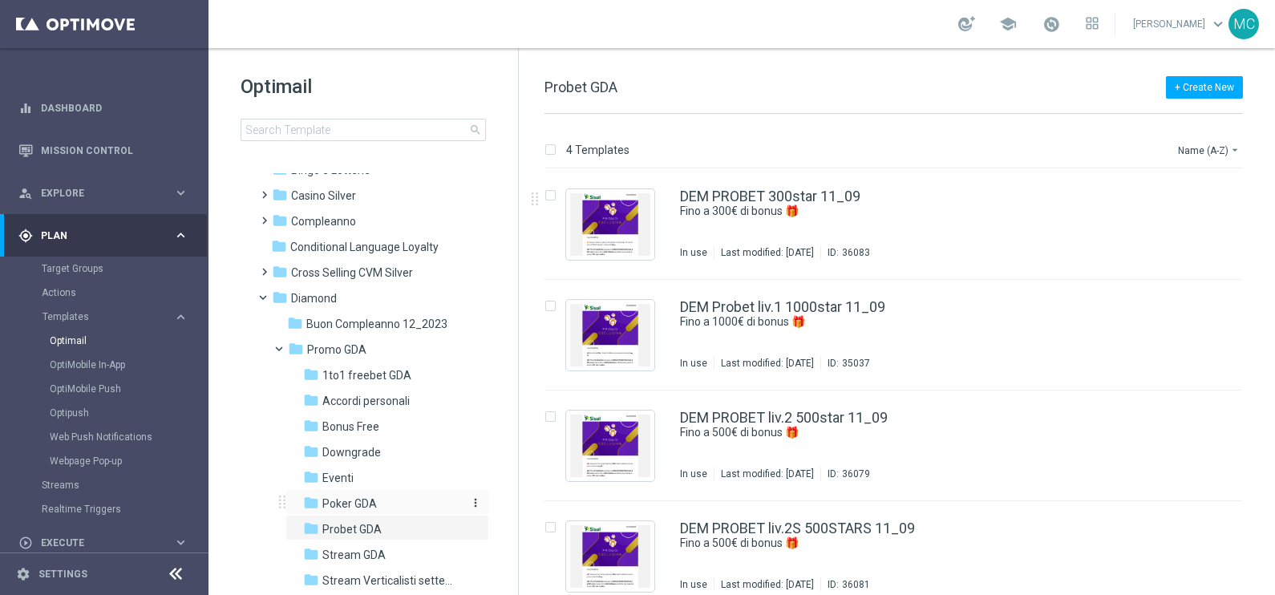
scroll to position [99, 0]
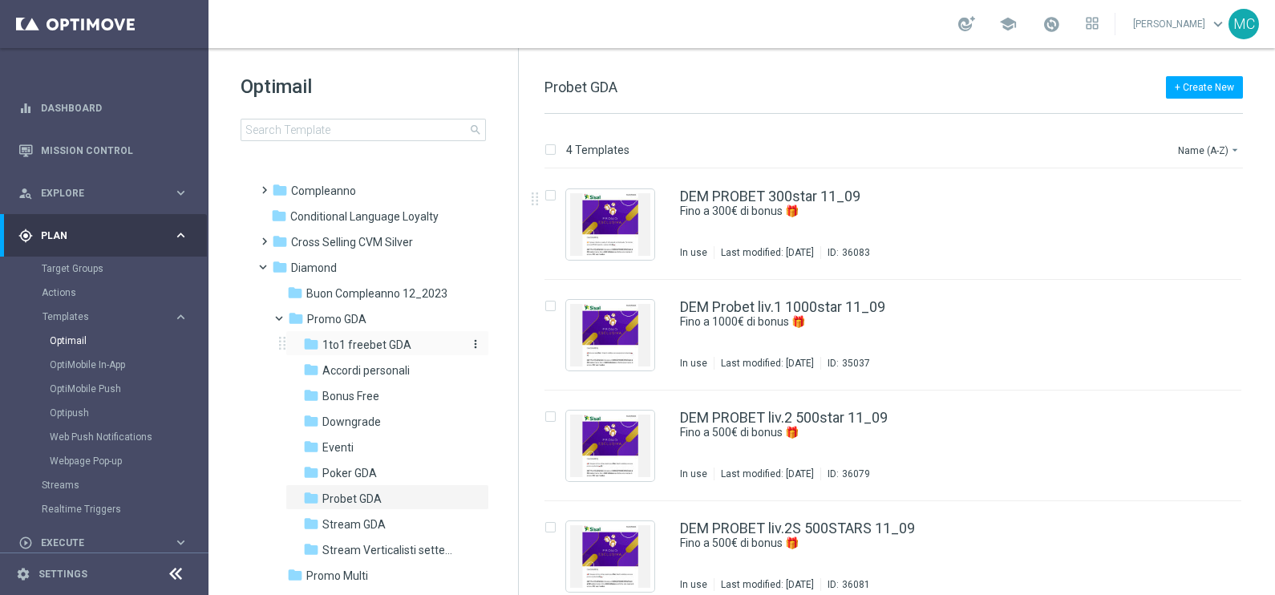
click at [358, 350] on span "1to1 freebet GDA" at bounding box center [366, 345] width 89 height 14
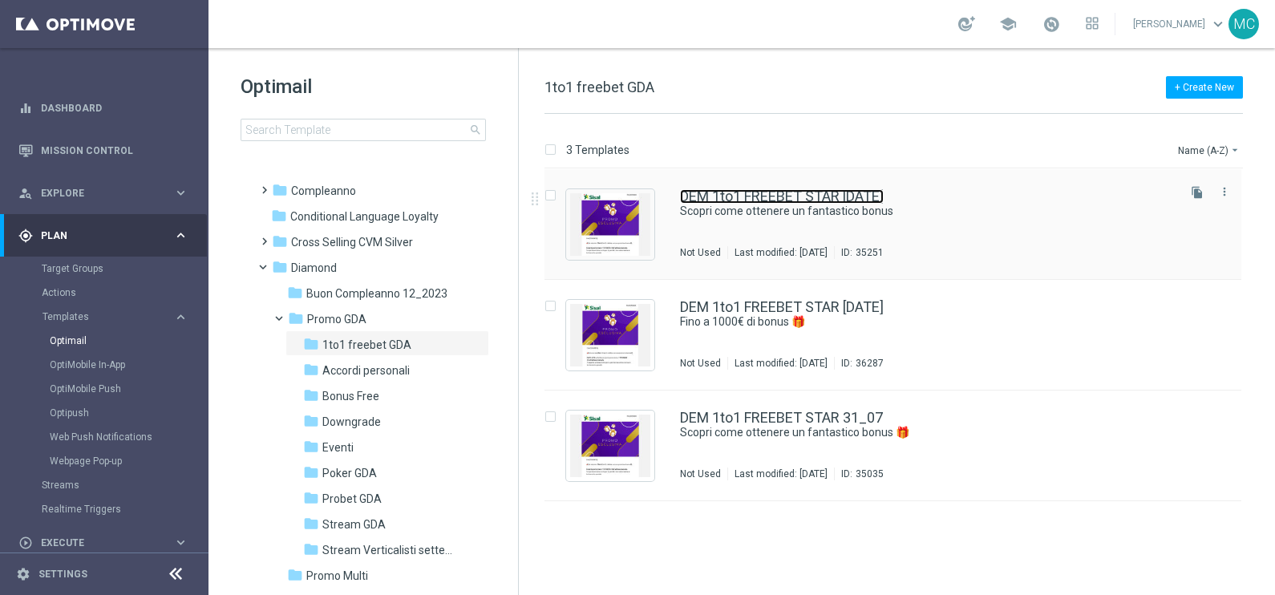
click at [795, 192] on link "DEM 1to1 FREEBET STAR [DATE]" at bounding box center [782, 196] width 204 height 14
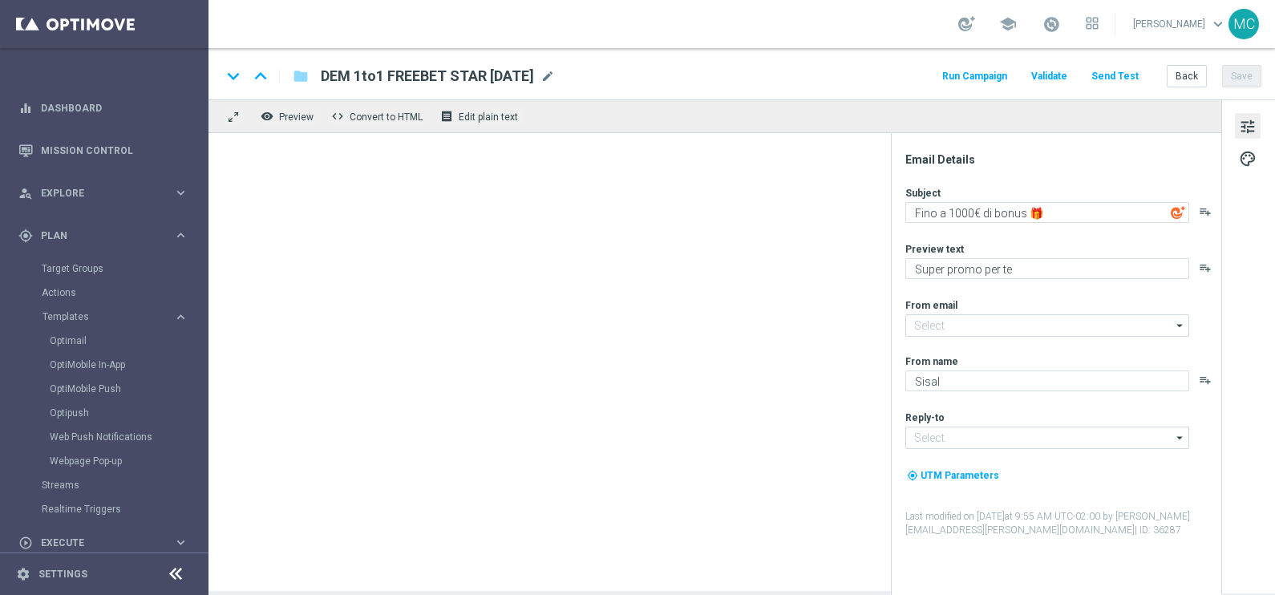
type textarea "Scopri come ottenere un fantastico bonus"
type input "[EMAIL_ADDRESS][DOMAIN_NAME]"
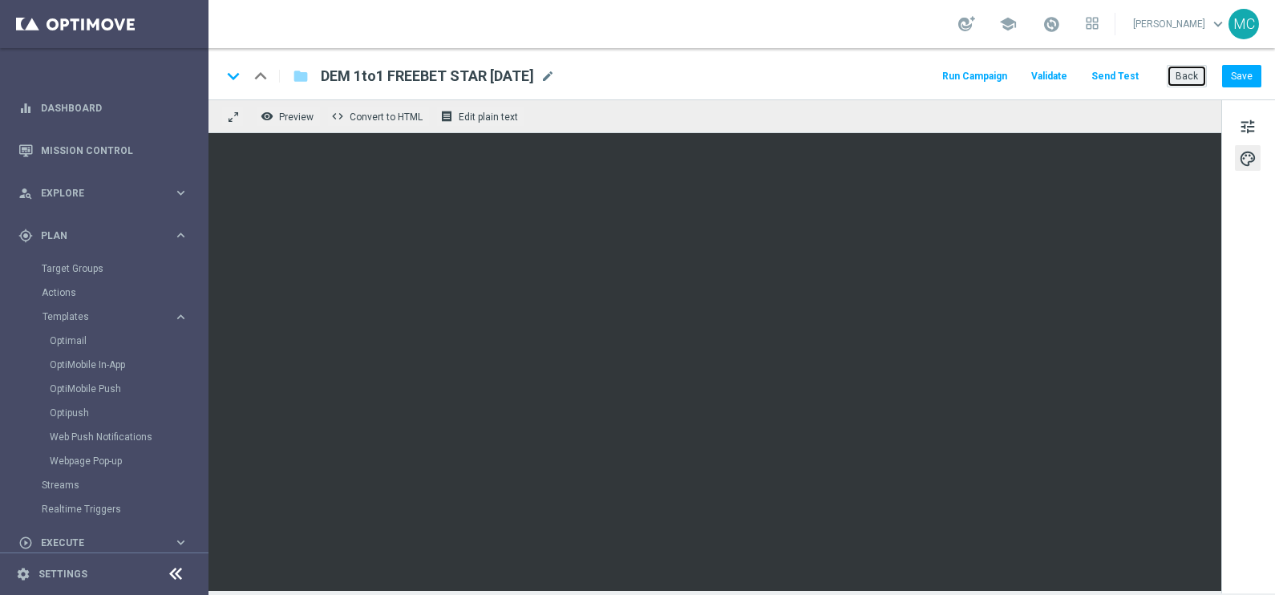
click at [1182, 73] on button "Back" at bounding box center [1187, 76] width 40 height 22
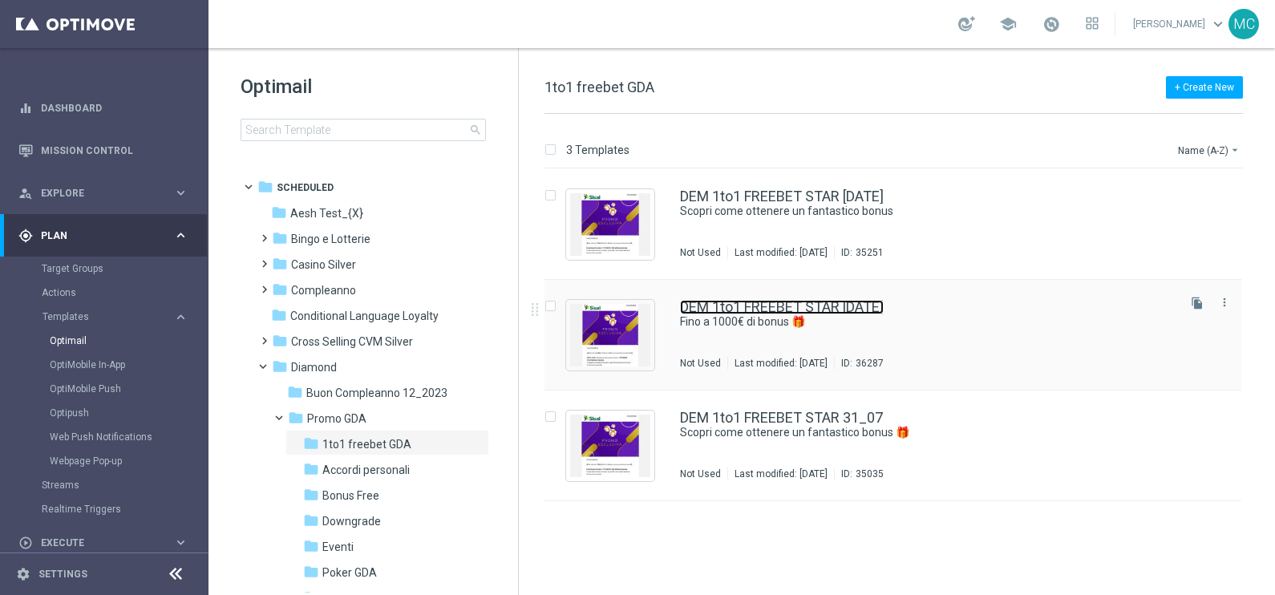
click at [813, 300] on link "DEM 1to1 FREEBET STAR [DATE]" at bounding box center [782, 307] width 204 height 14
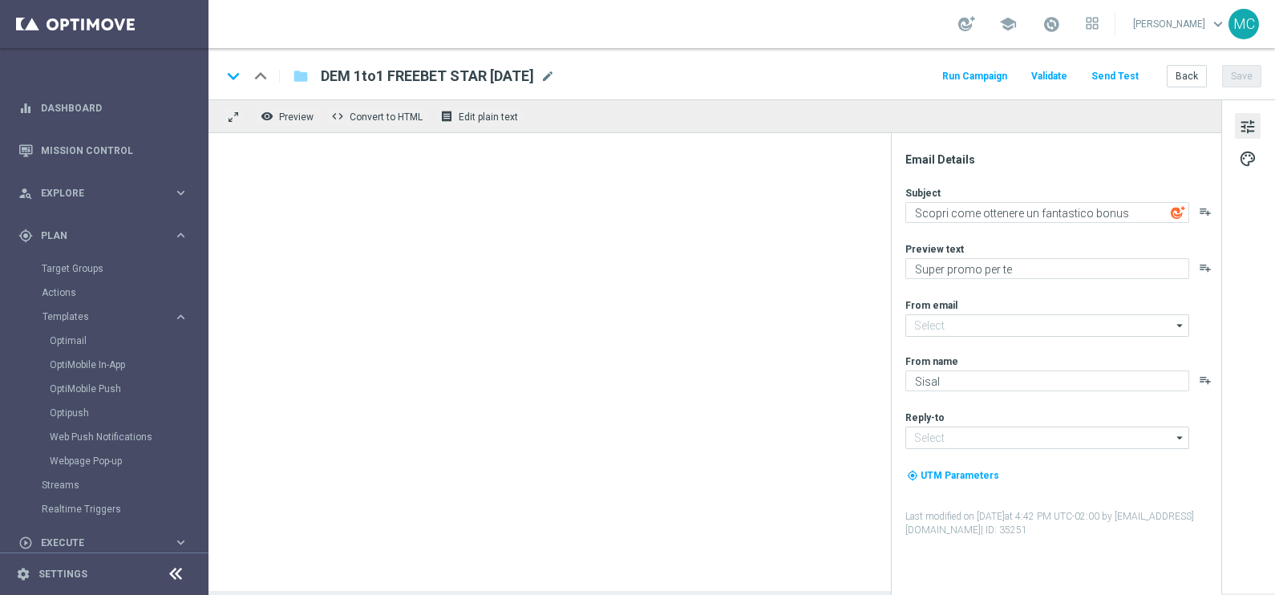
type textarea "Fino a 1000€ di bonus 🎁"
type input "[EMAIL_ADDRESS][DOMAIN_NAME]"
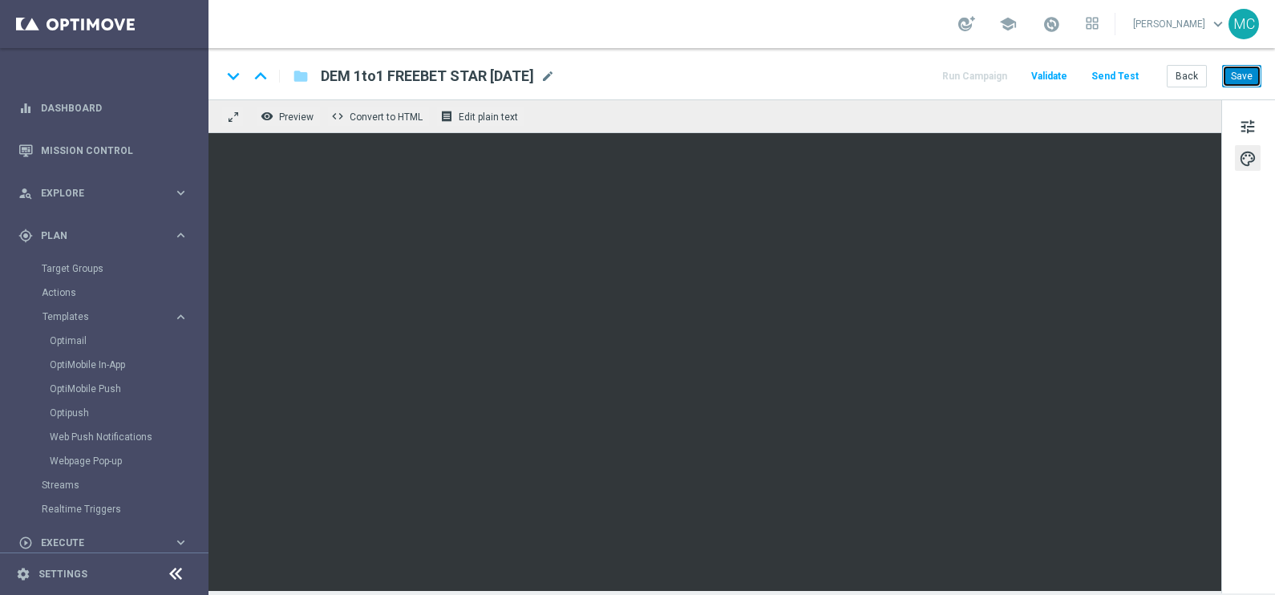
click at [1255, 72] on button "Save" at bounding box center [1241, 76] width 39 height 22
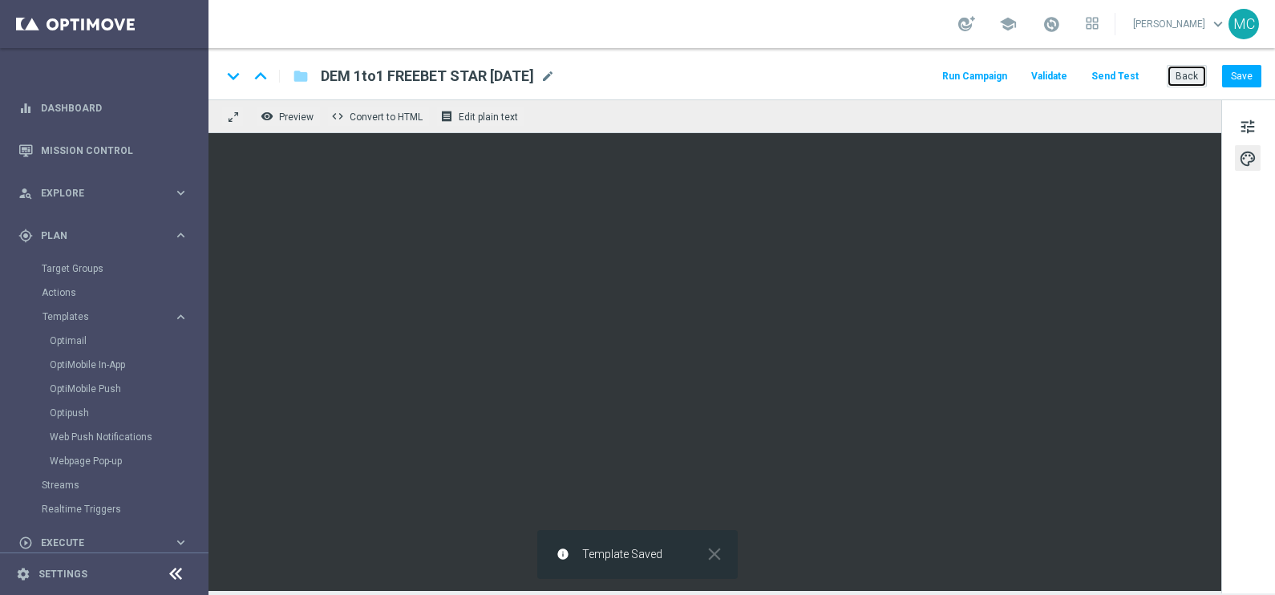
click at [1195, 74] on button "Back" at bounding box center [1187, 76] width 40 height 22
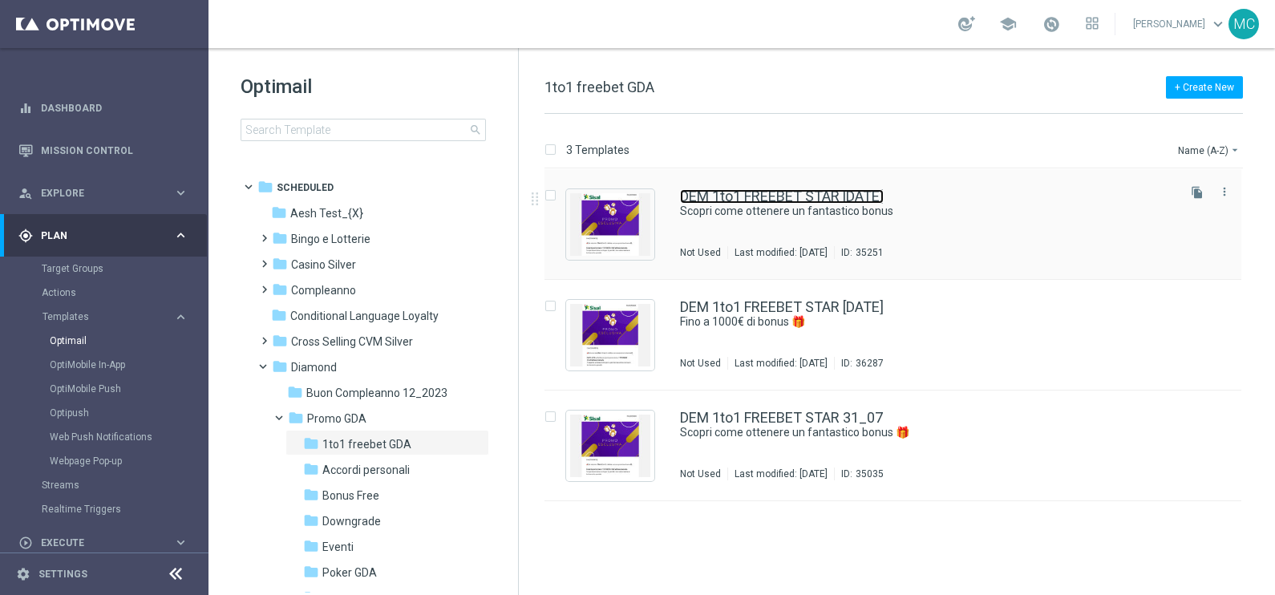
click at [801, 192] on link "DEM 1to1 FREEBET STAR [DATE]" at bounding box center [782, 196] width 204 height 14
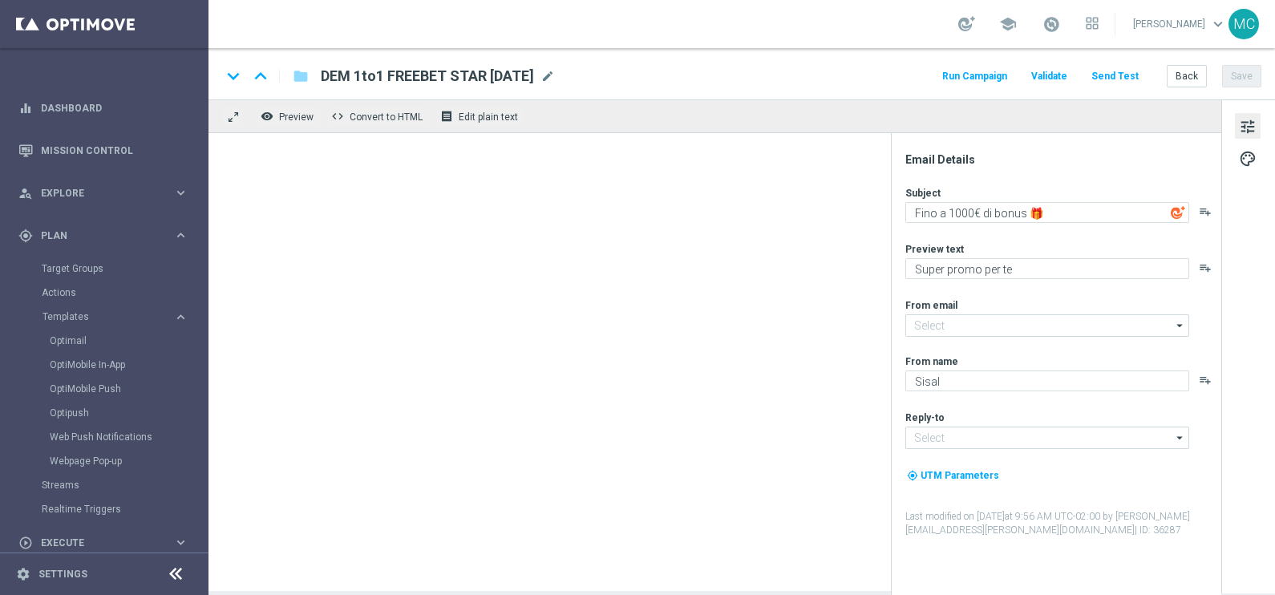
type textarea "Scopri come ottenere un fantastico bonus"
type input "[EMAIL_ADDRESS][DOMAIN_NAME]"
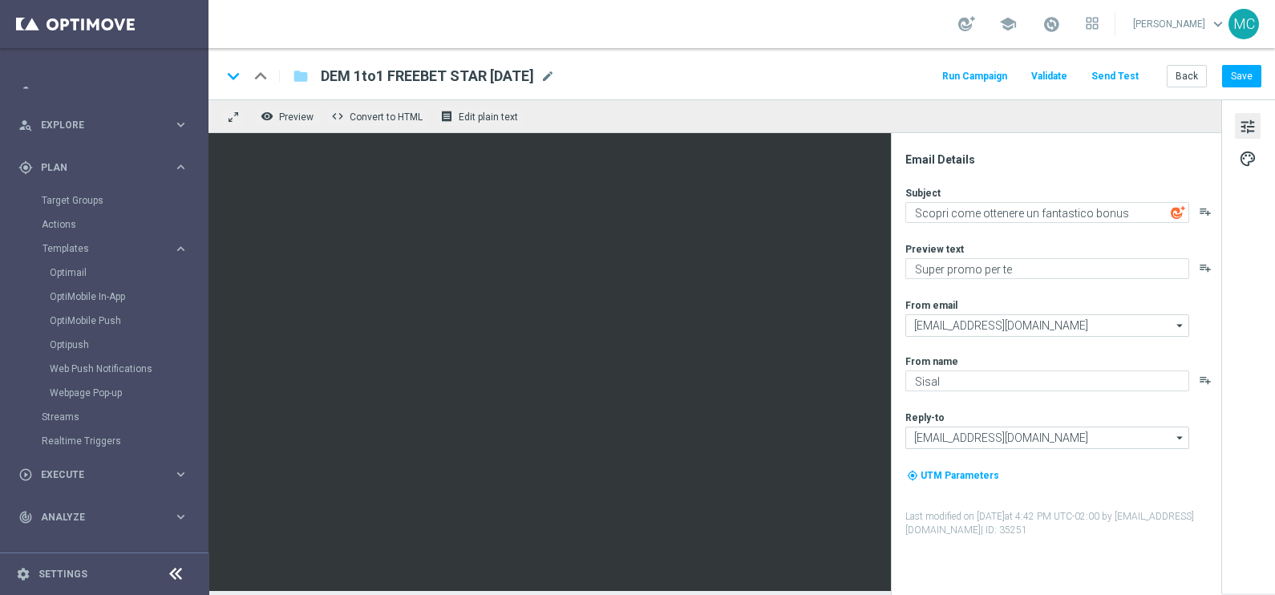
scroll to position [99, 0]
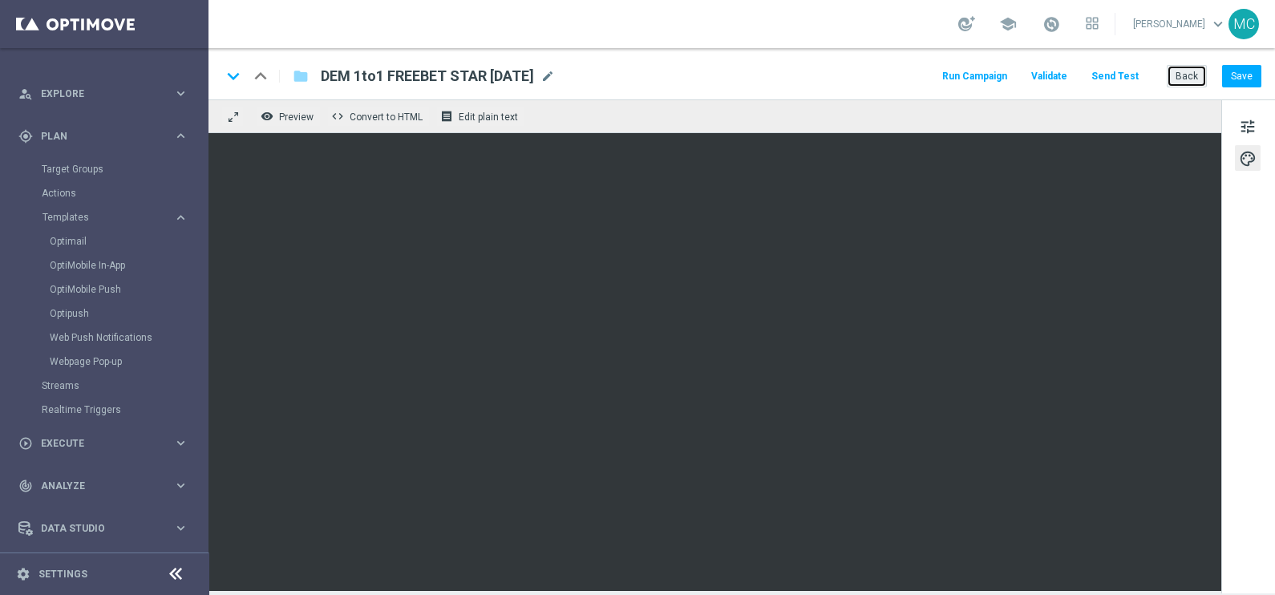
click at [1191, 75] on button "Back" at bounding box center [1187, 76] width 40 height 22
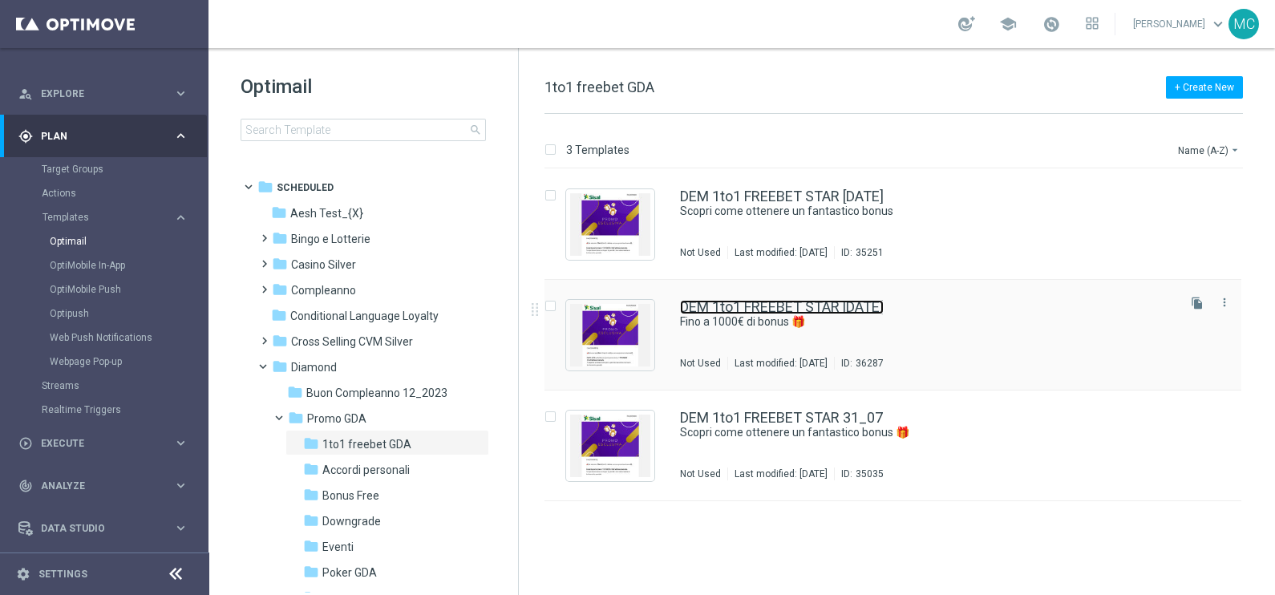
click at [822, 310] on link "DEM 1to1 FREEBET STAR [DATE]" at bounding box center [782, 307] width 204 height 14
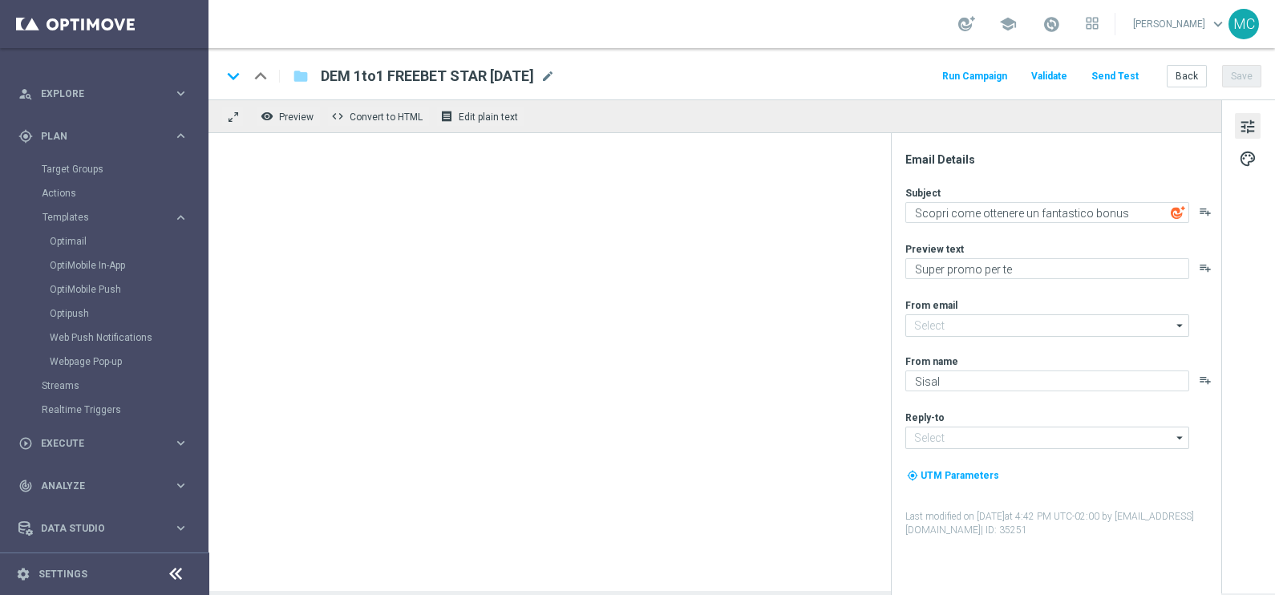
type textarea "Fino a 1000€ di bonus 🎁"
type input "[EMAIL_ADDRESS][DOMAIN_NAME]"
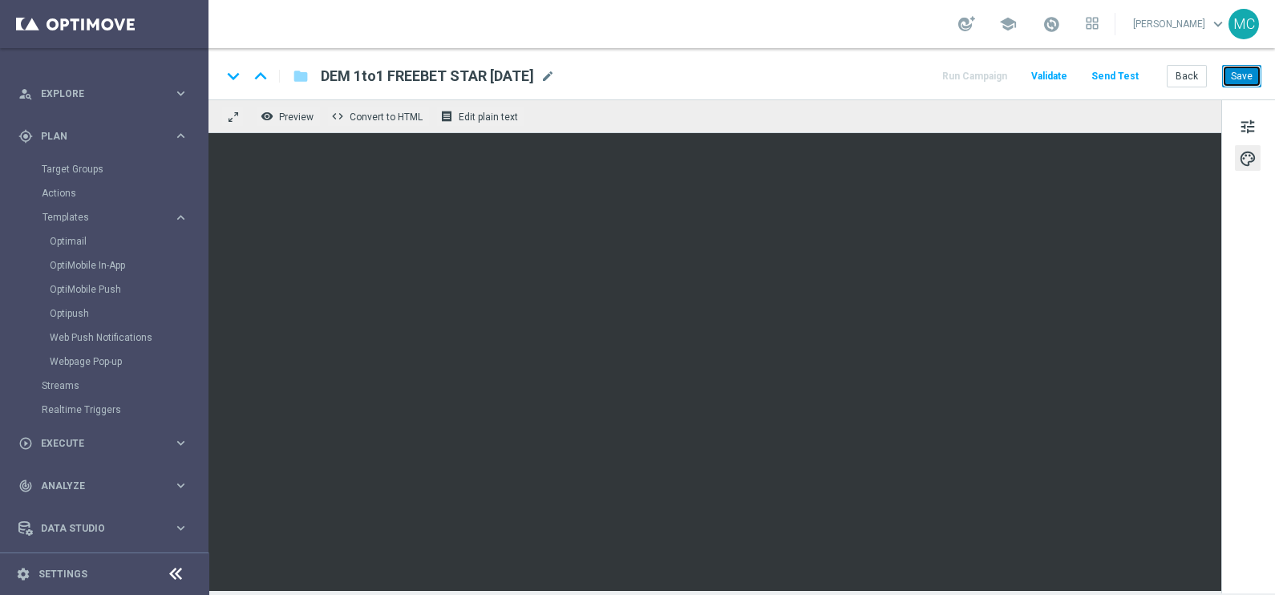
click at [1235, 76] on button "Save" at bounding box center [1241, 76] width 39 height 22
click at [1240, 369] on div "tune palette" at bounding box center [1248, 346] width 54 height 494
click at [1239, 71] on button "Save" at bounding box center [1241, 76] width 39 height 22
click at [1240, 66] on button "Save" at bounding box center [1241, 76] width 39 height 22
click at [1239, 77] on button "Save" at bounding box center [1241, 76] width 39 height 22
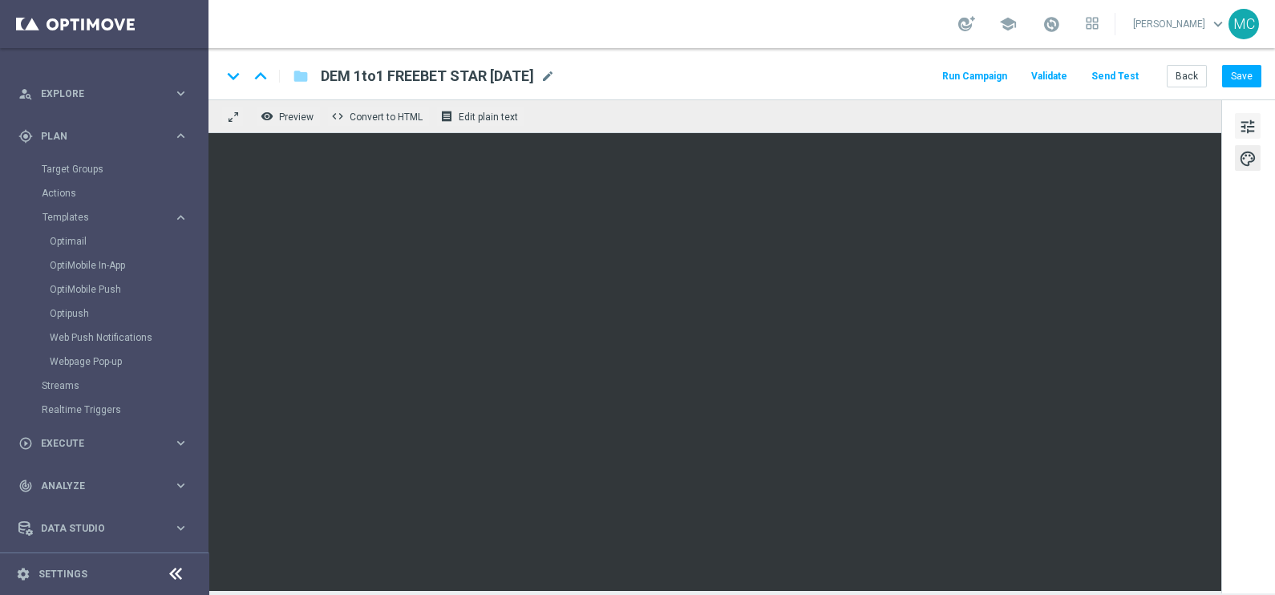
click at [1249, 116] on span "tune" at bounding box center [1248, 126] width 18 height 21
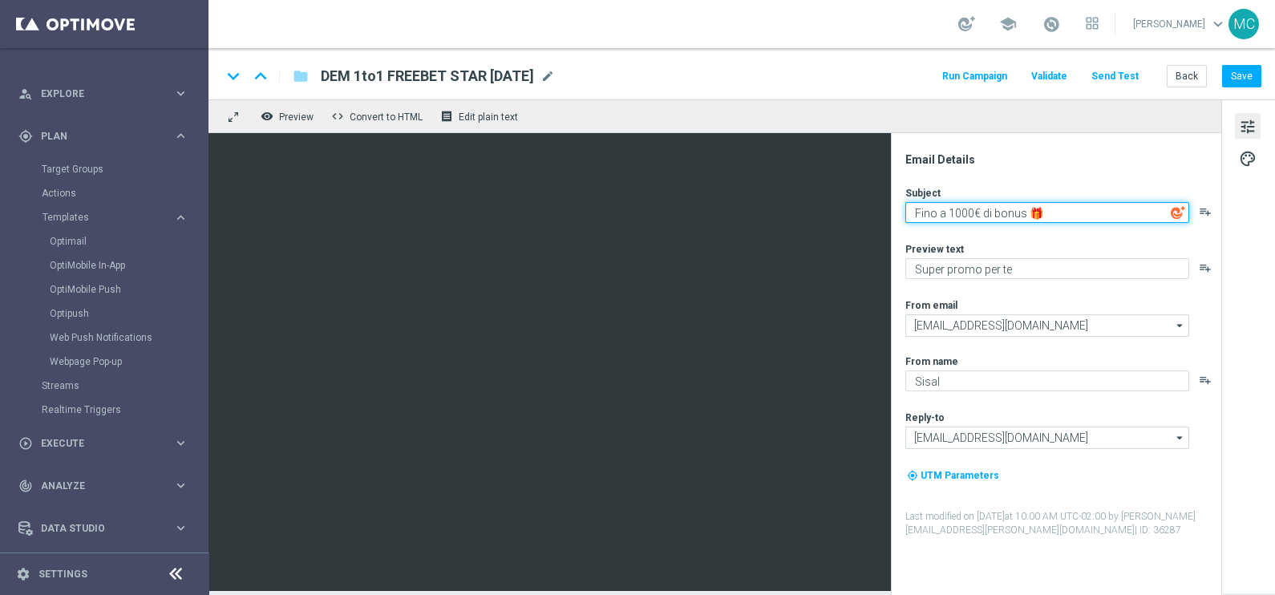
drag, startPoint x: 1044, startPoint y: 212, endPoint x: 900, endPoint y: 221, distance: 143.8
click at [900, 221] on div "Email Details Subject Fino a 1000€ di bonus 🎁 playlist_add Preview text Super p…" at bounding box center [1059, 373] width 319 height 443
type textarea "a"
drag, startPoint x: 1006, startPoint y: 211, endPoint x: 1022, endPoint y: 208, distance: 16.2
click at [1009, 210] on textarea "Aderisci alla promo per un fantastico bonus!" at bounding box center [1047, 212] width 284 height 21
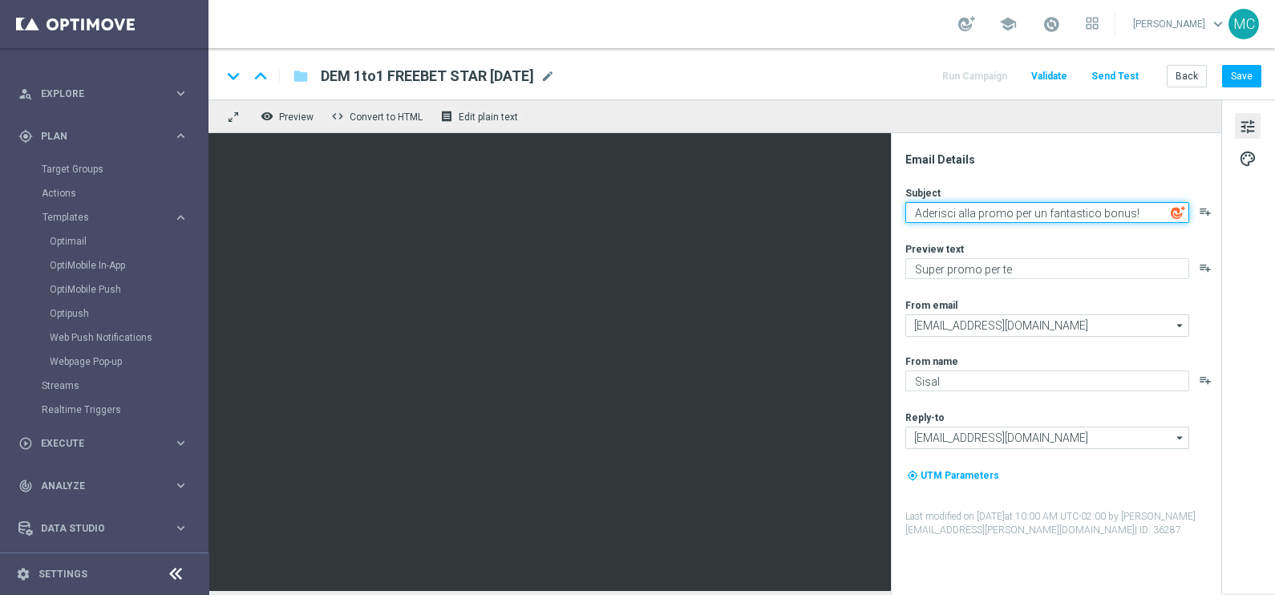
click at [1142, 209] on textarea "Aderisci alla promo per un fantastico bonus!" at bounding box center [1047, 212] width 284 height 21
type textarea "Aderisci alla promo per un fantastico bonus!"
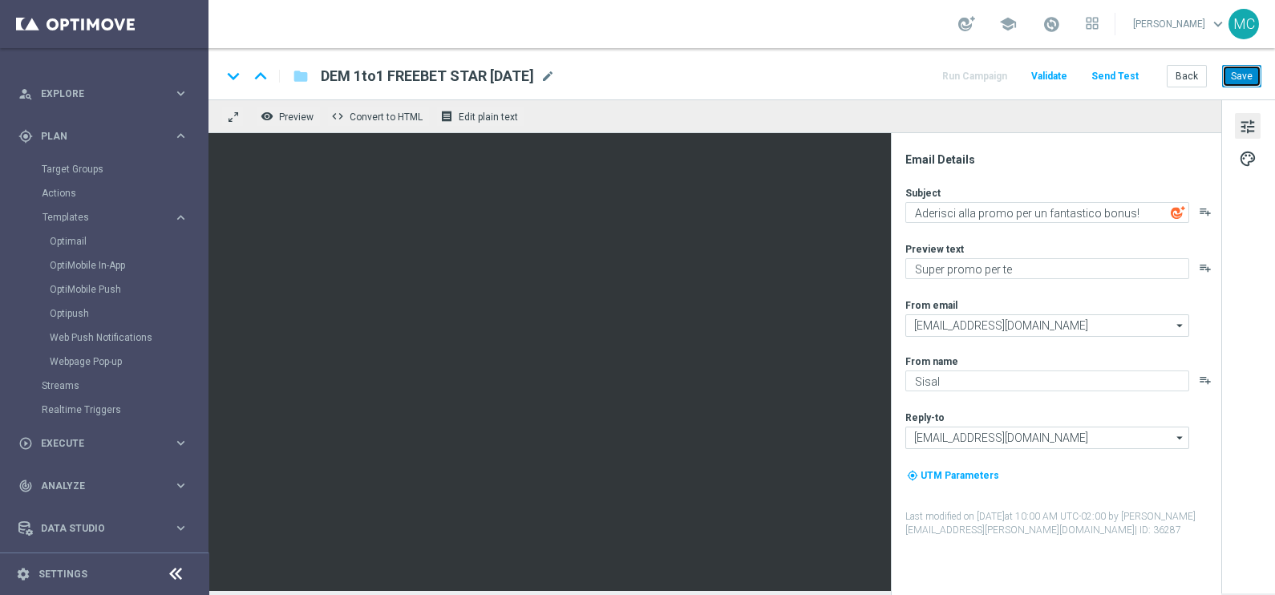
click at [1227, 73] on button "Save" at bounding box center [1241, 76] width 39 height 22
